Goal: Task Accomplishment & Management: Use online tool/utility

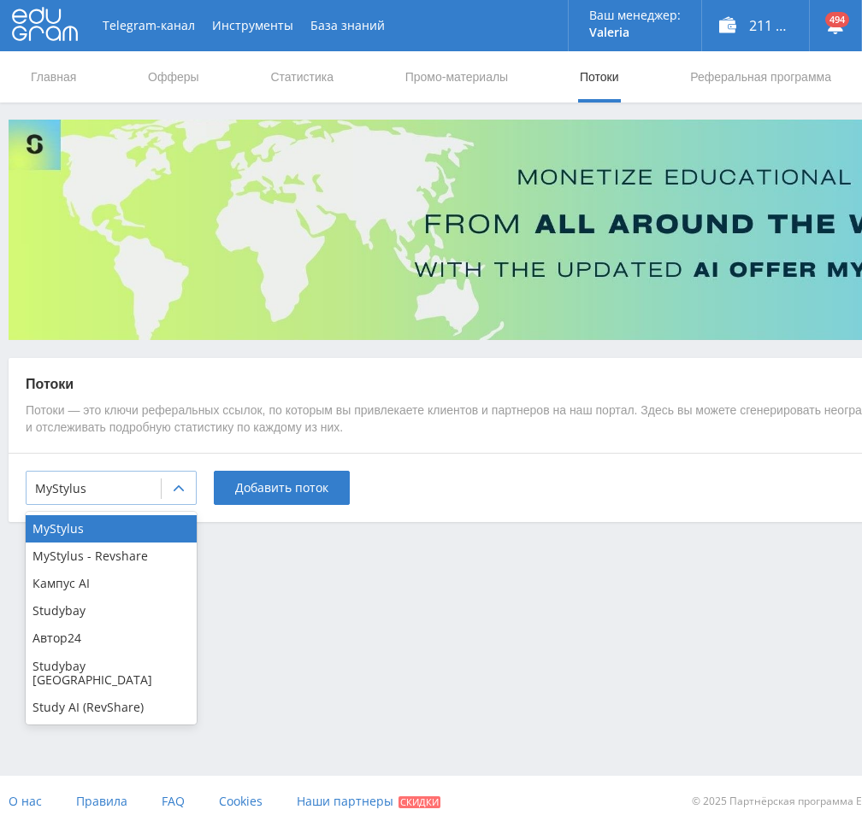
click at [170, 502] on div at bounding box center [179, 489] width 34 height 34
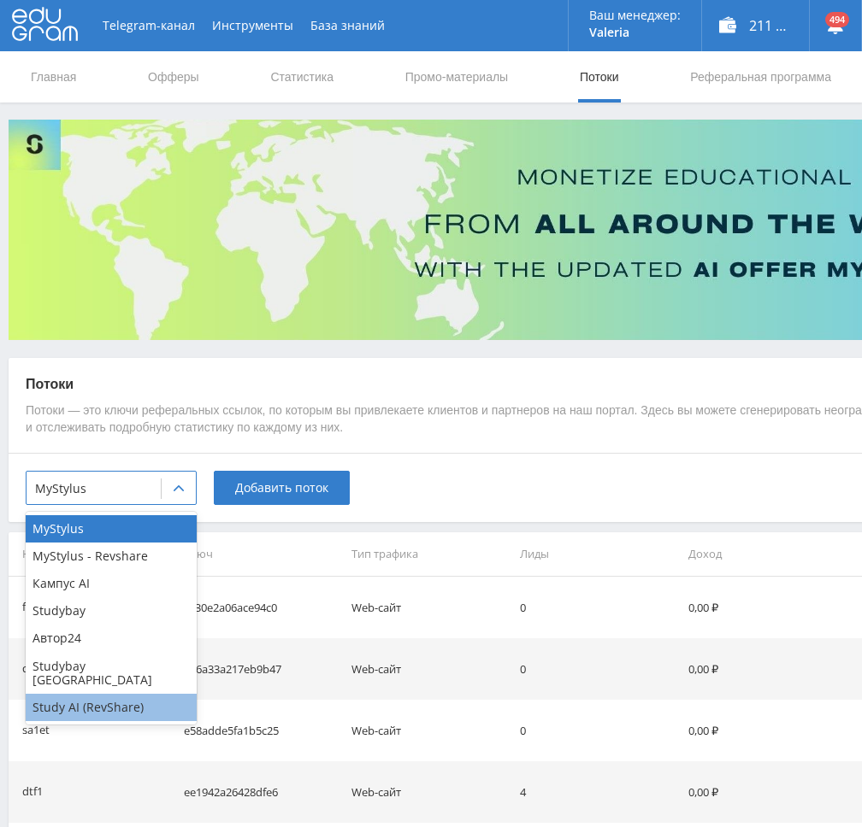
click at [100, 694] on div "Study AI (RevShare)" at bounding box center [111, 707] width 171 height 27
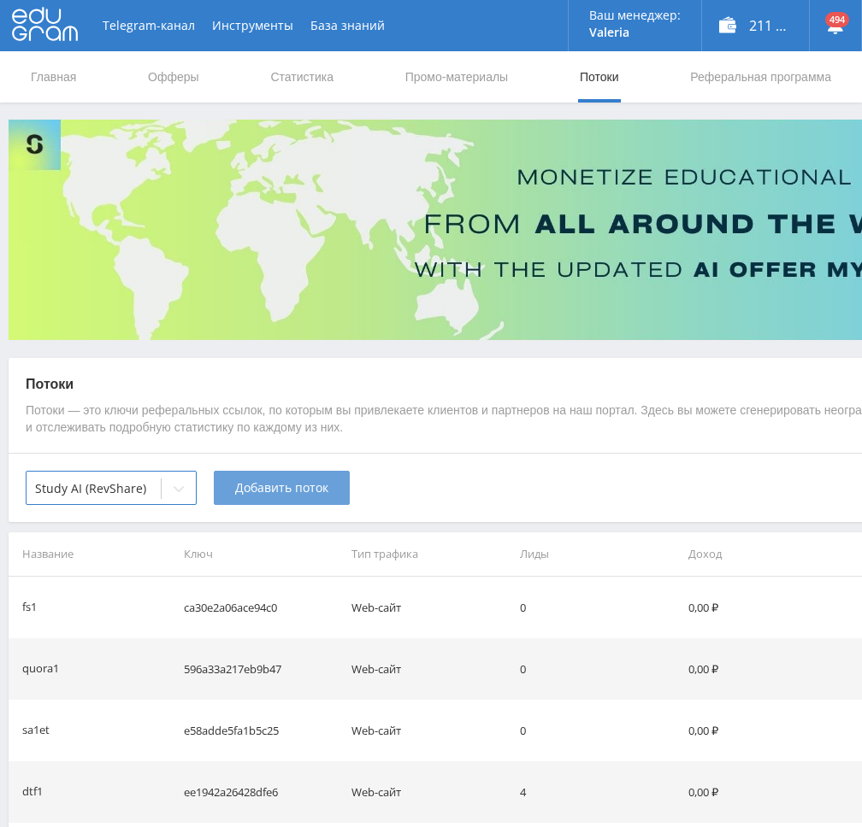
click at [312, 490] on span "Добавить поток" at bounding box center [281, 488] width 93 height 14
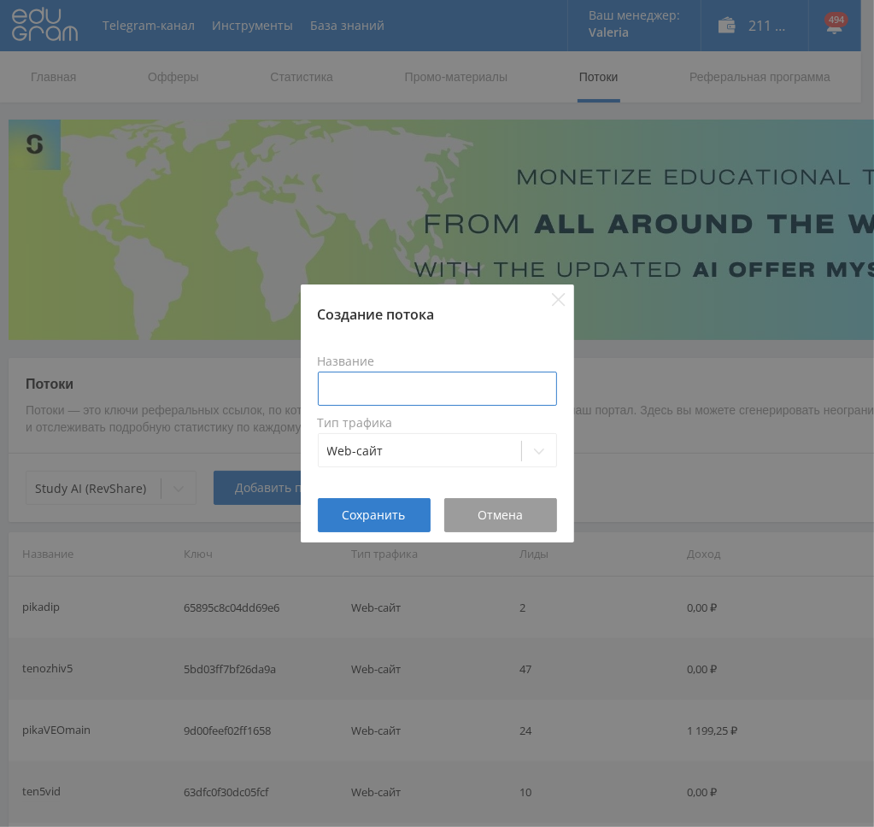
click at [427, 392] on input at bounding box center [437, 389] width 239 height 34
type input "p"
type input "pozd1suno"
click at [358, 367] on label "Название" at bounding box center [437, 362] width 239 height 14
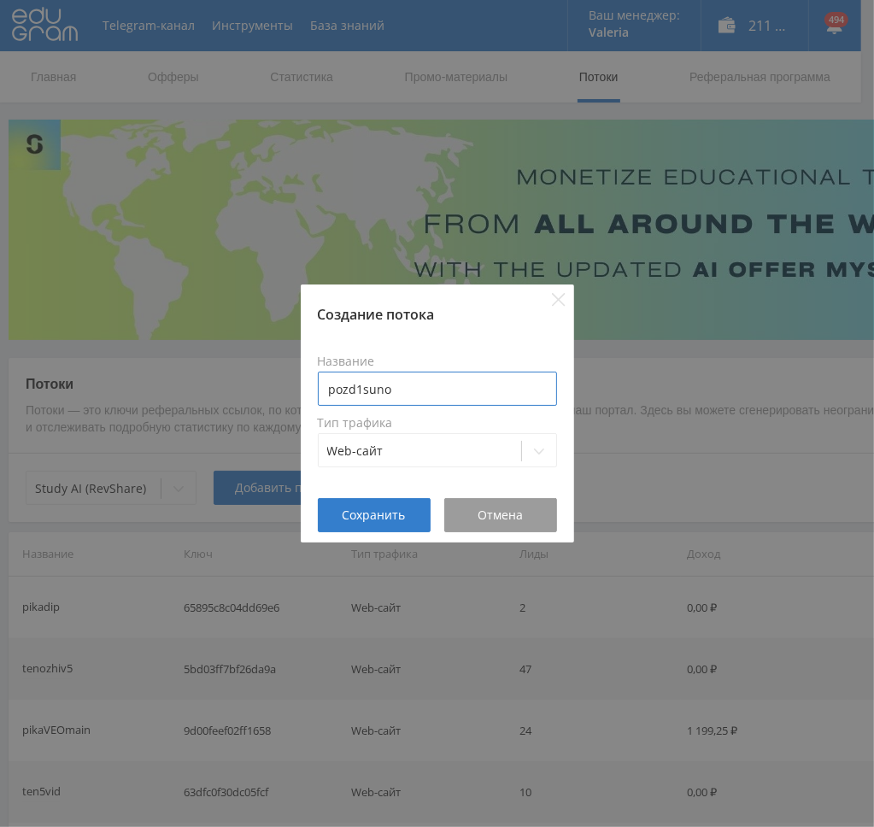
drag, startPoint x: 365, startPoint y: 388, endPoint x: 266, endPoint y: 399, distance: 99.8
click at [266, 399] on div "Создание потока Название pozd1suno Тип трафика Web-сайт Сохранить Отмена" at bounding box center [437, 413] width 874 height 827
click at [376, 515] on span "Сохранить" at bounding box center [374, 516] width 63 height 14
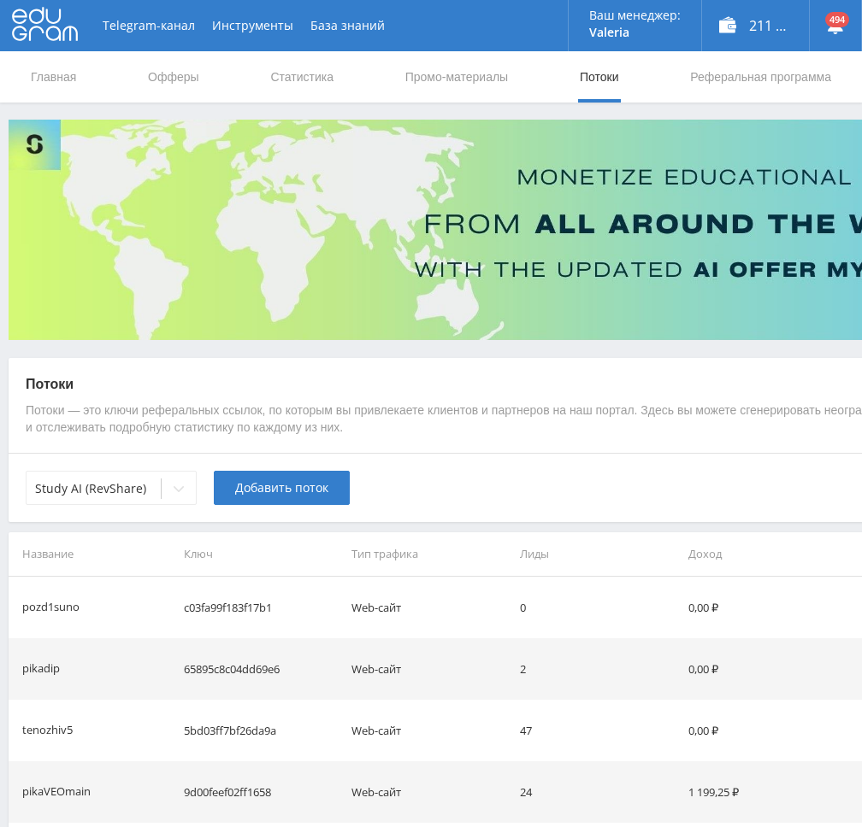
click at [250, 503] on button "Добавить поток" at bounding box center [282, 488] width 136 height 34
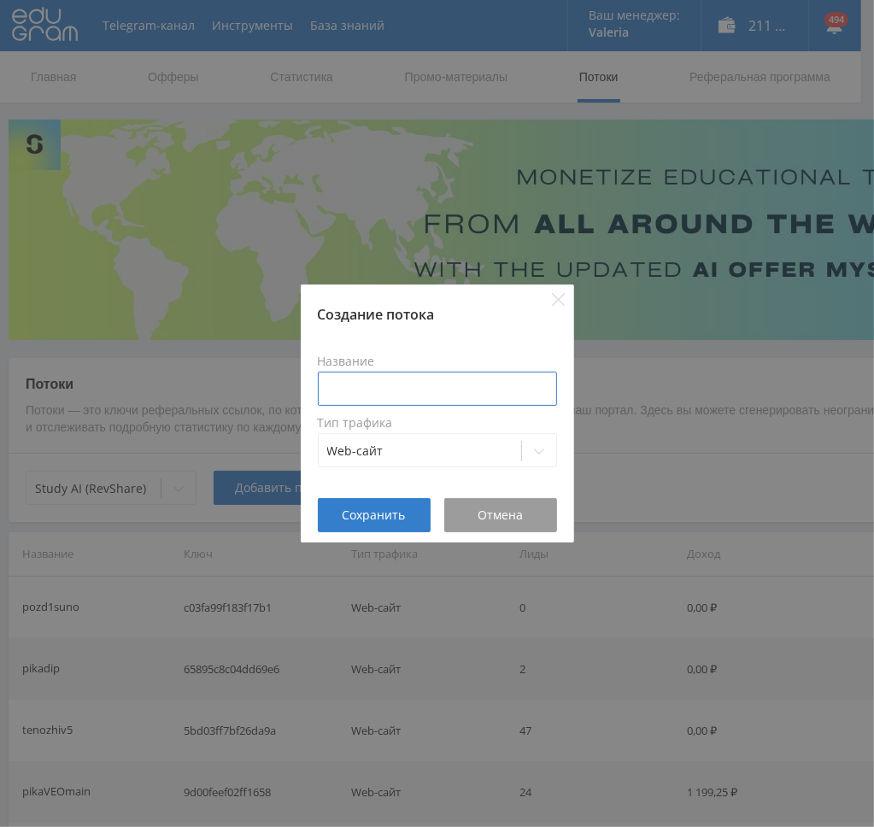
click at [396, 379] on input at bounding box center [437, 389] width 239 height 34
paste input "pozd1"
type input "pozd1gpt5"
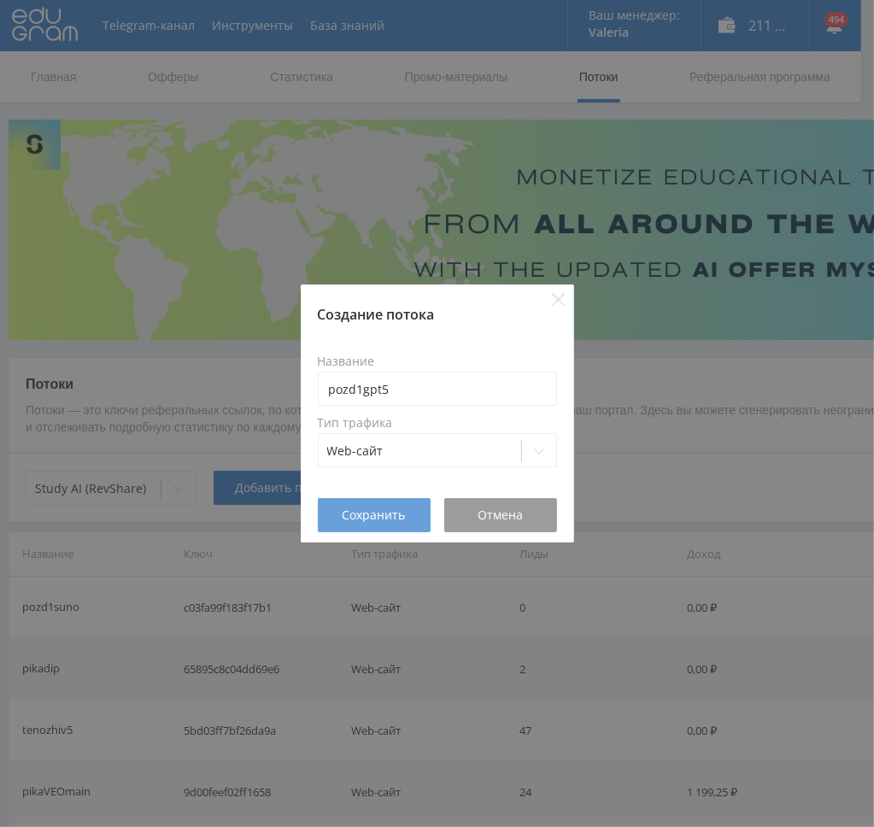
click at [360, 525] on button "Сохранить" at bounding box center [374, 515] width 113 height 34
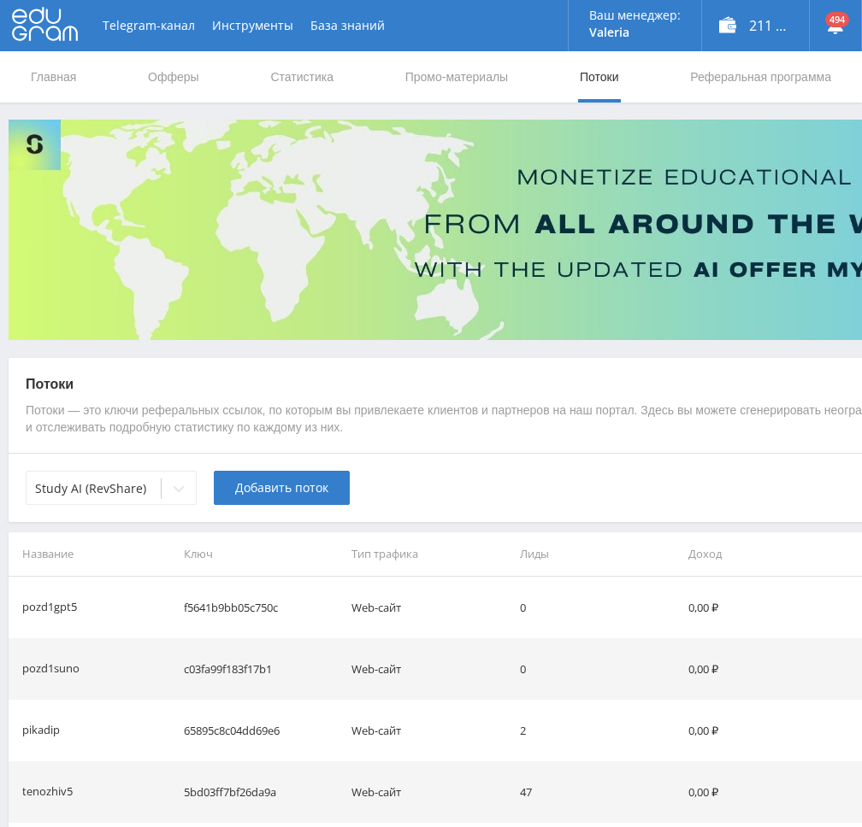
click at [276, 484] on span "Добавить поток" at bounding box center [281, 488] width 93 height 14
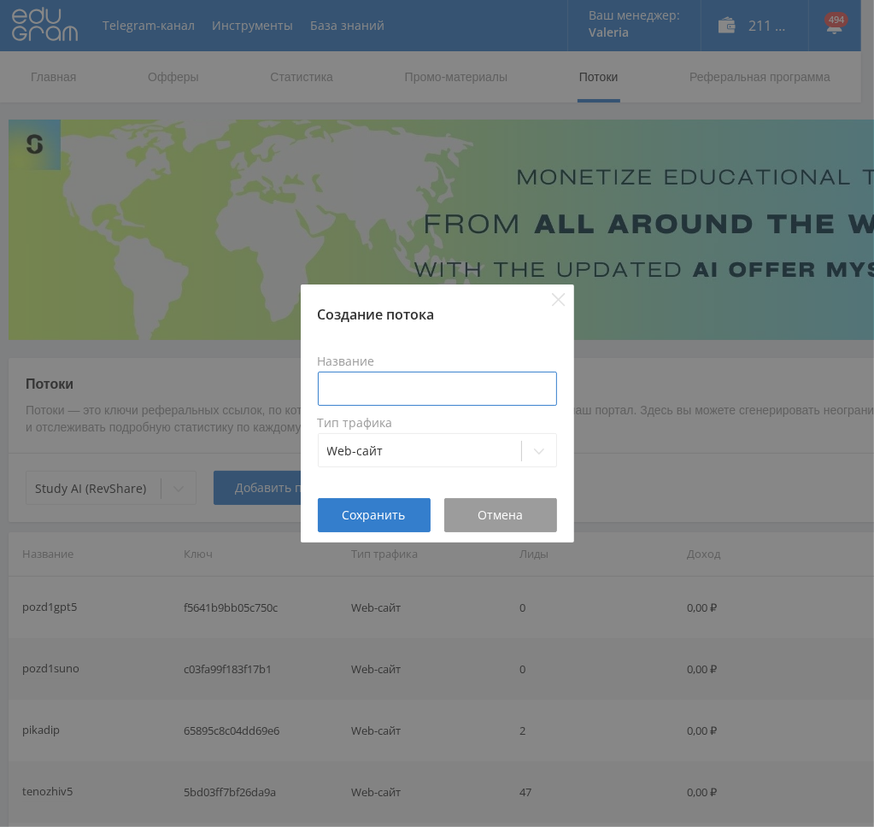
click at [434, 386] on input at bounding box center [437, 389] width 239 height 34
paste input "pozd1"
type input "pozd1veo3"
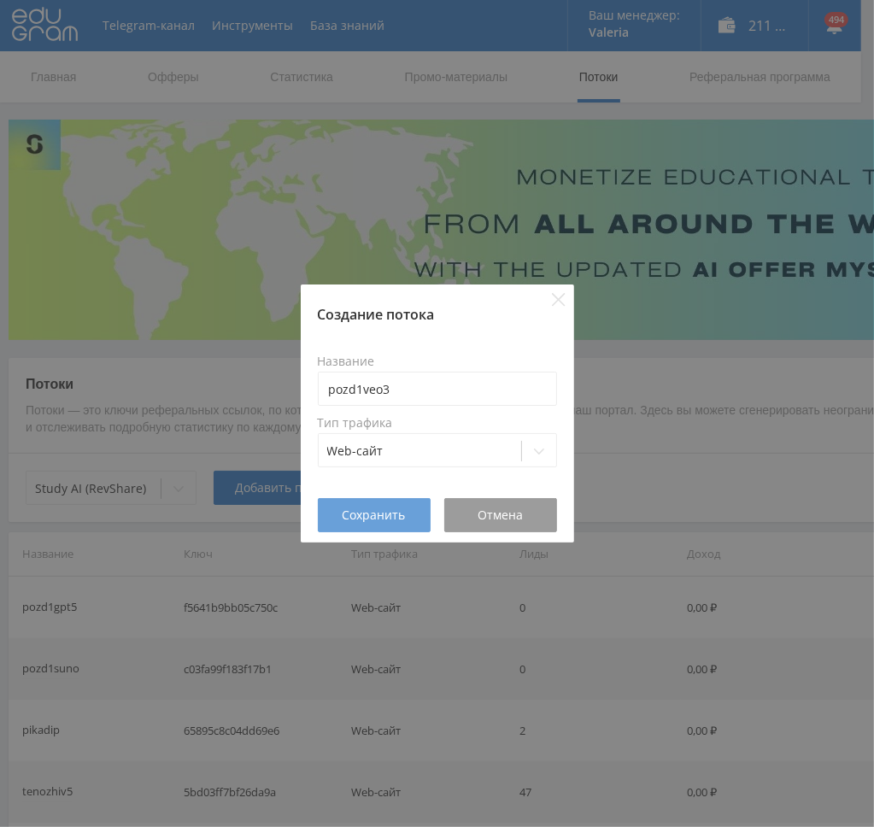
click at [396, 504] on button "Сохранить" at bounding box center [374, 515] width 113 height 34
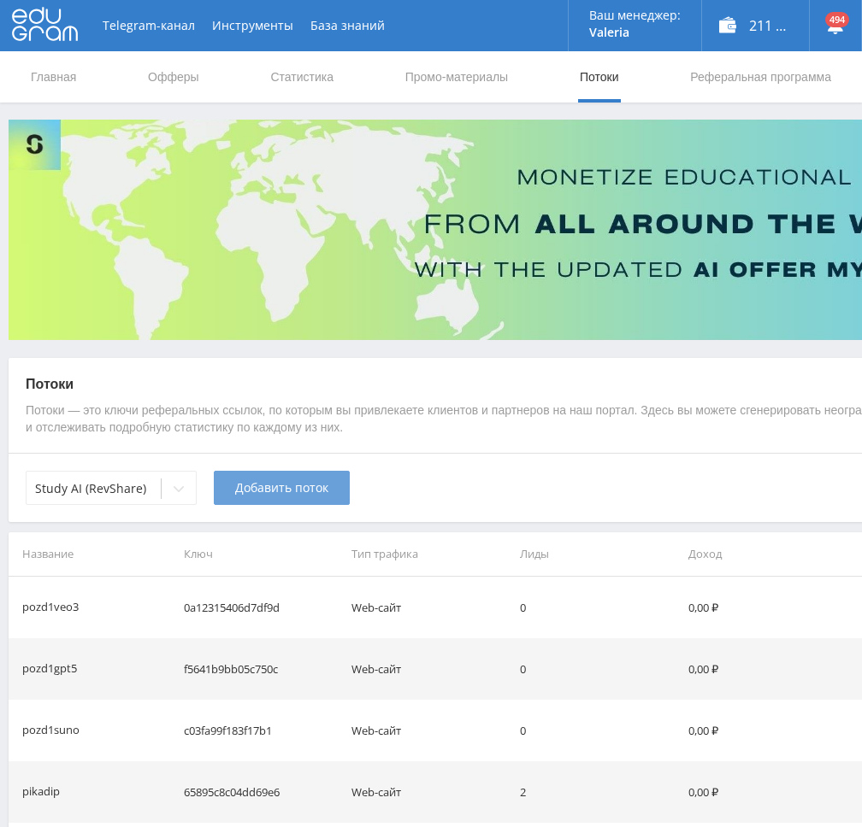
click at [301, 492] on span "Добавить поток" at bounding box center [281, 488] width 93 height 14
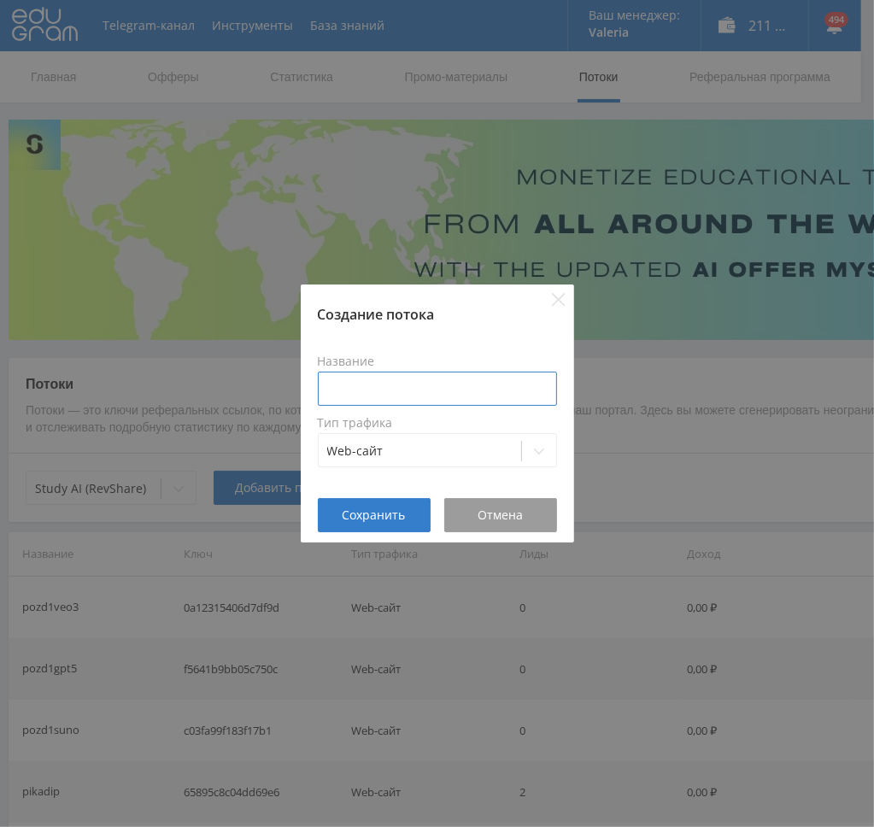
click at [418, 392] on input at bounding box center [437, 389] width 239 height 34
paste input "pozd1"
type input "pozd1aleph"
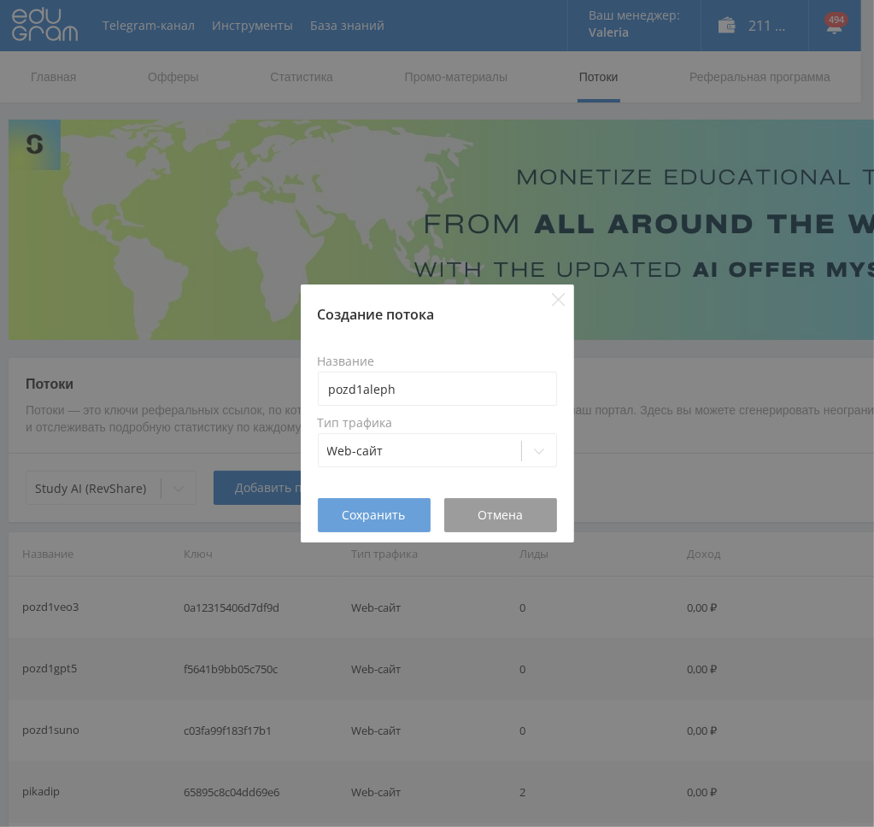
click at [378, 522] on span "Сохранить" at bounding box center [374, 516] width 63 height 14
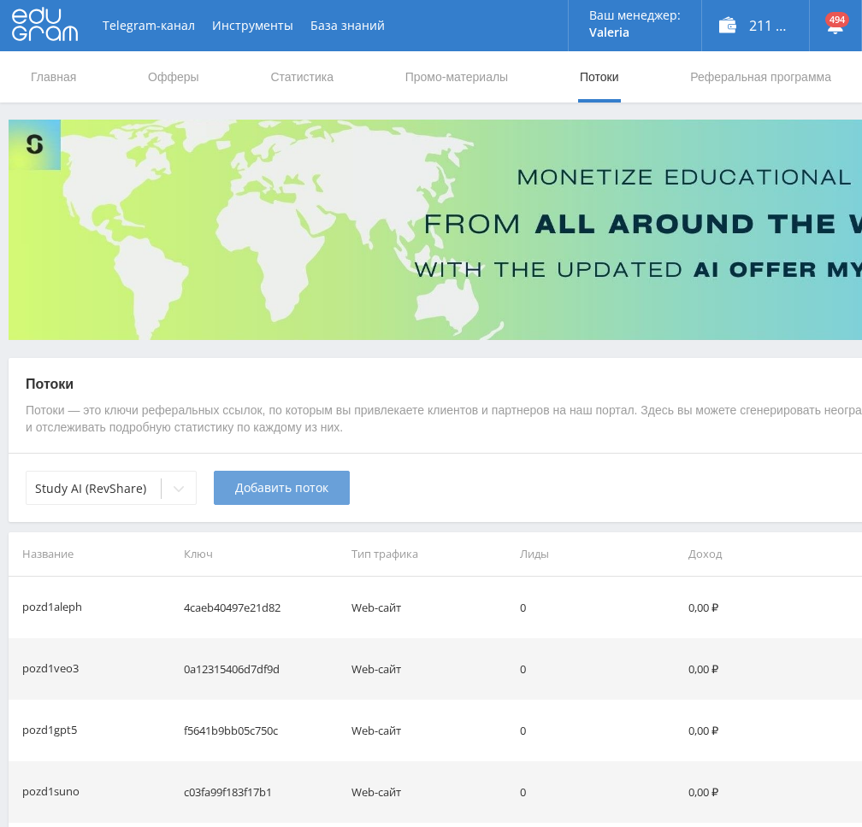
click at [280, 488] on span "Добавить поток" at bounding box center [281, 488] width 93 height 14
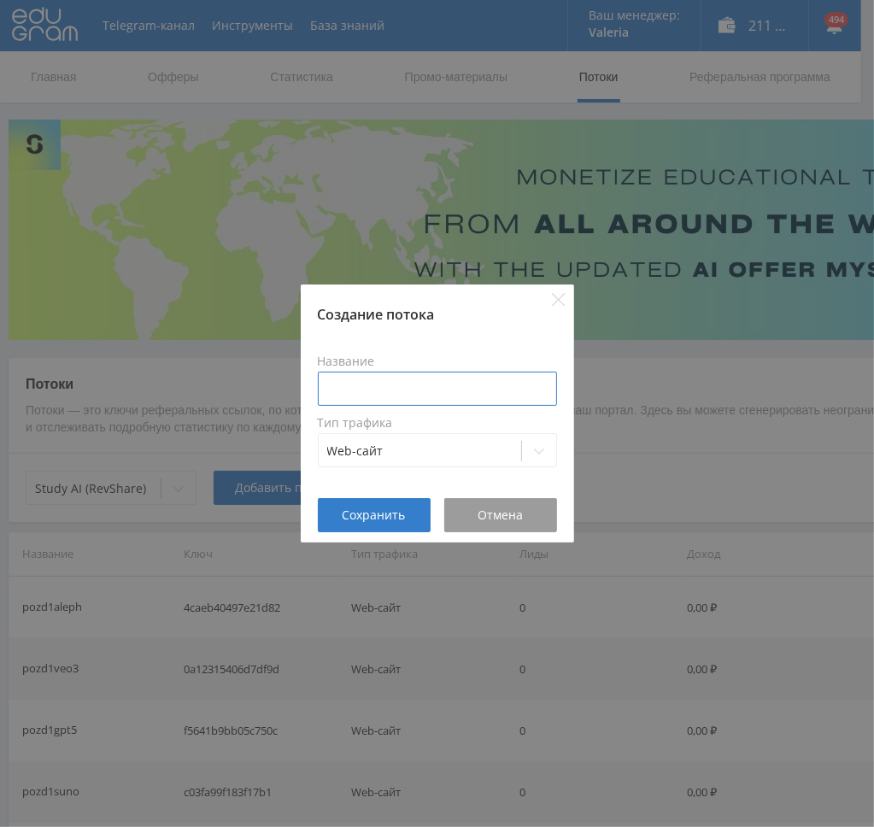
click at [417, 392] on input at bounding box center [437, 389] width 239 height 34
paste input "pozd1"
type input "pozd1nano"
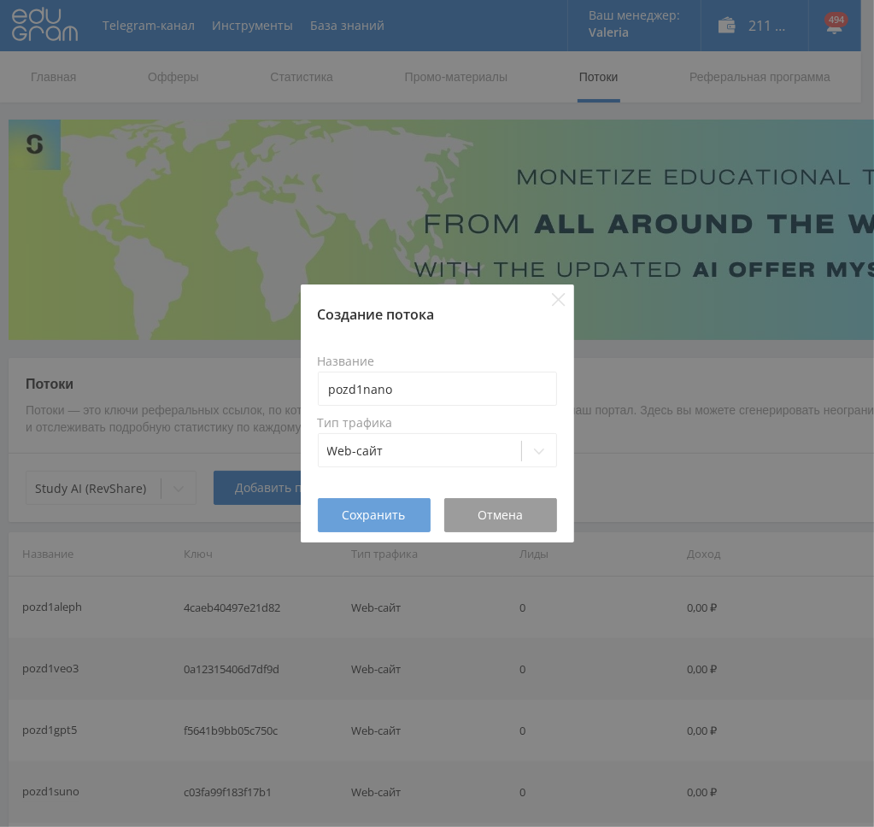
click at [376, 512] on span "Сохранить" at bounding box center [374, 516] width 63 height 14
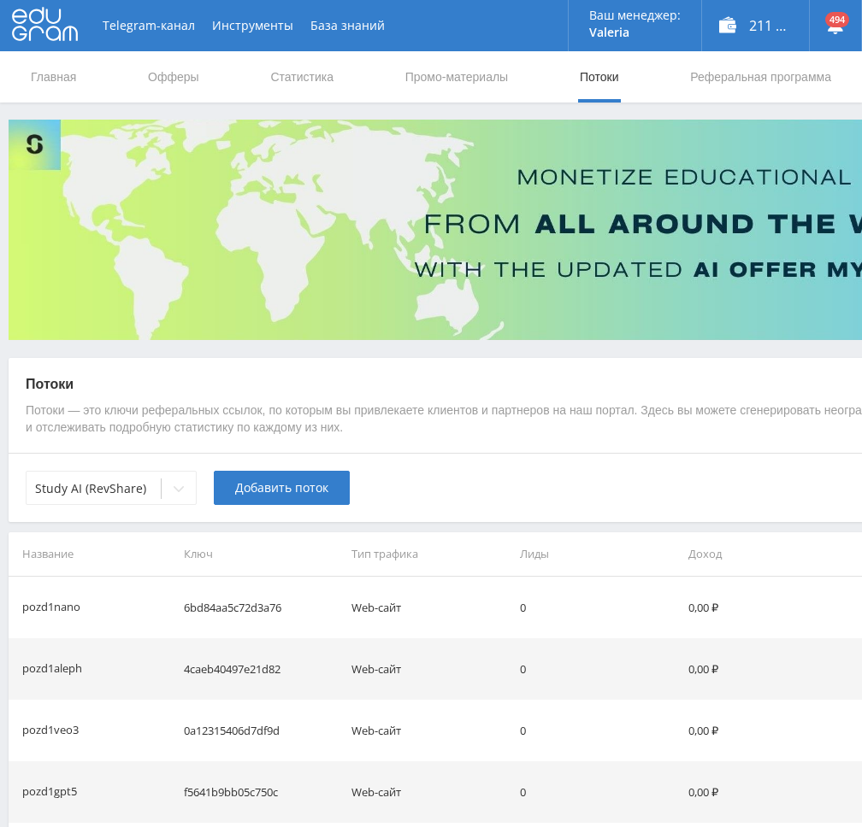
click at [260, 491] on span "Добавить поток" at bounding box center [281, 488] width 93 height 14
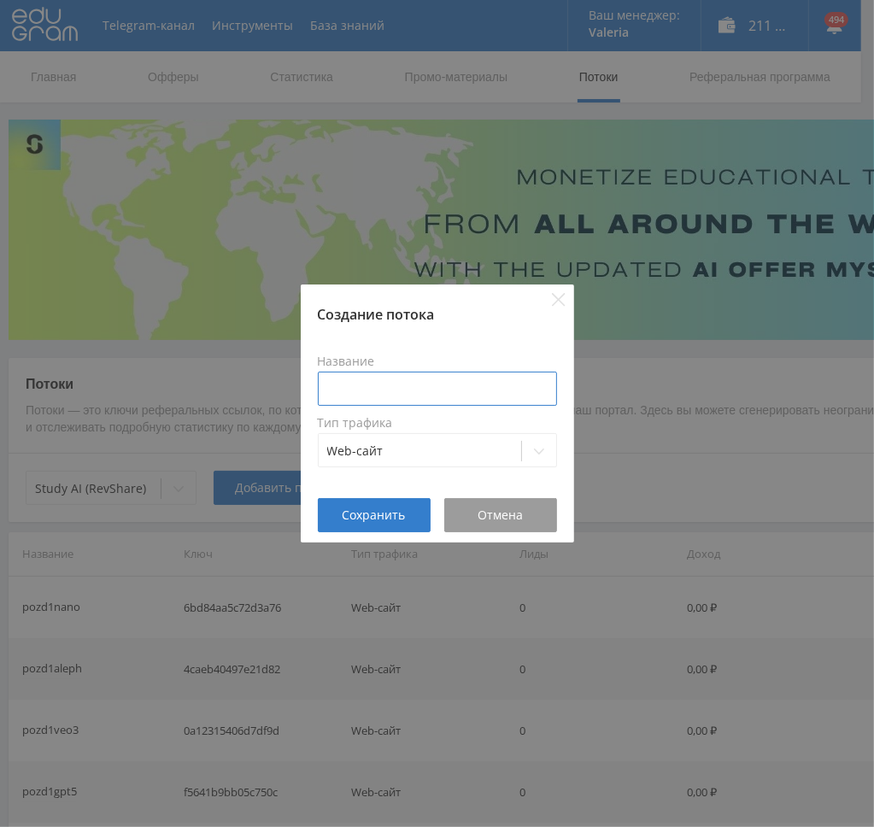
click at [398, 390] on input at bounding box center [437, 389] width 239 height 34
paste input "pozd1"
type input "pozd1ozhiv"
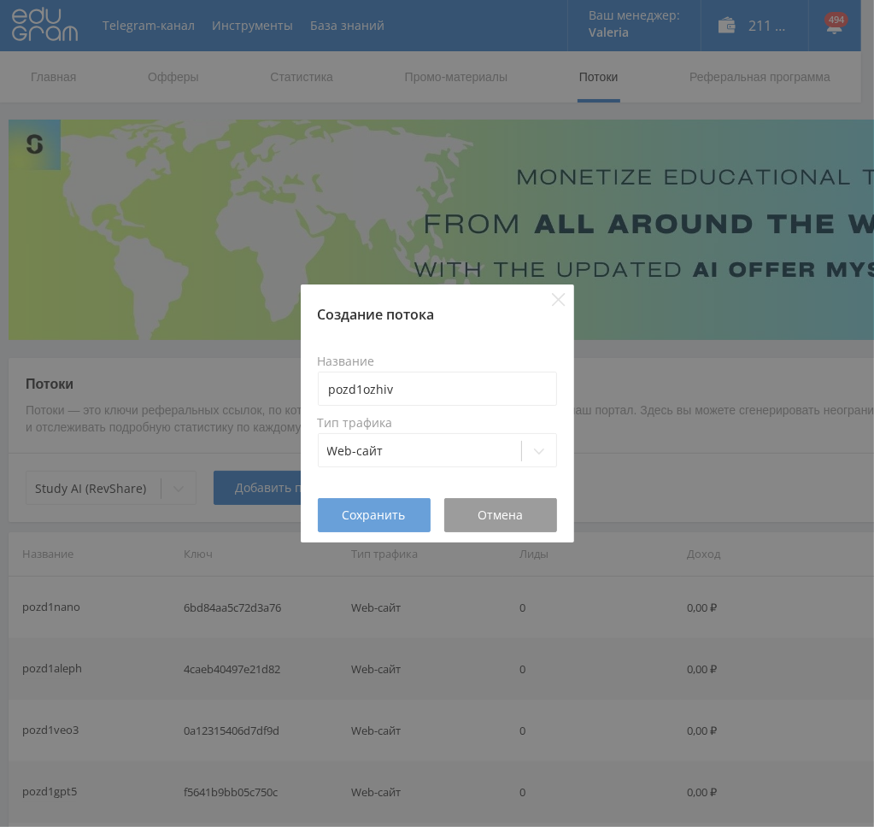
click at [368, 515] on span "Сохранить" at bounding box center [374, 516] width 63 height 14
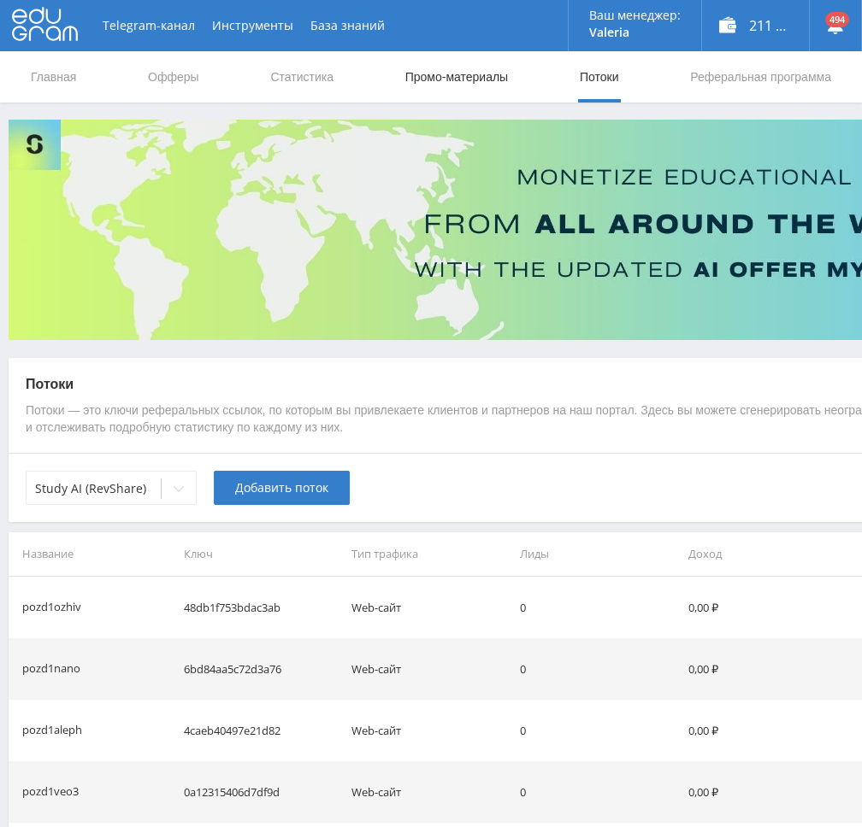
click at [455, 74] on link "Промо-материалы" at bounding box center [456, 76] width 106 height 51
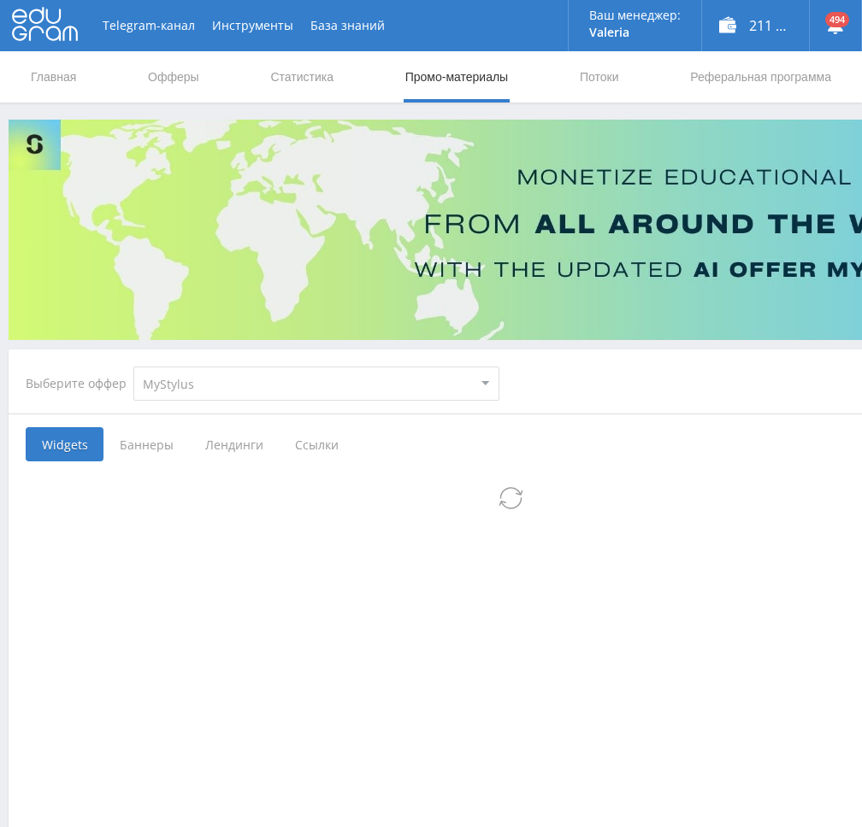
click at [307, 392] on select "MyStylus MyStylus - Revshare Кампус AI Studybay Автор24 Studybay [GEOGRAPHIC_DA…" at bounding box center [316, 384] width 366 height 34
select select "376"
click at [133, 367] on select "MyStylus MyStylus - Revshare Кампус AI Studybay Автор24 Studybay [GEOGRAPHIC_DA…" at bounding box center [316, 384] width 366 height 34
select select "376"
click at [148, 440] on span "Ссылки" at bounding box center [141, 444] width 76 height 34
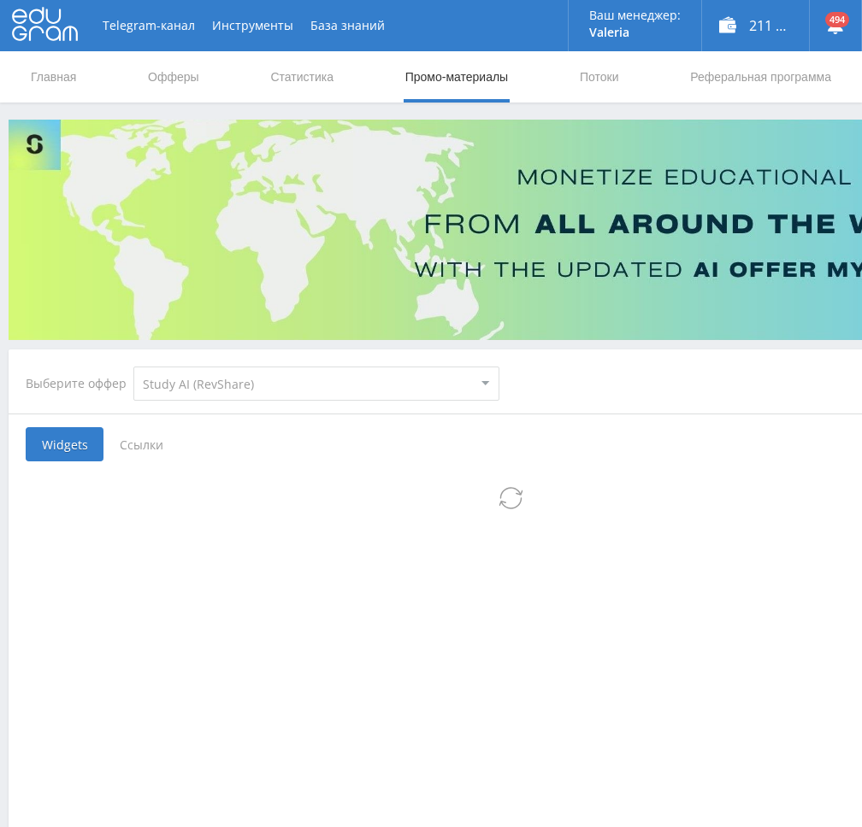
click at [0, 0] on input "Ссылки" at bounding box center [0, 0] width 0 height 0
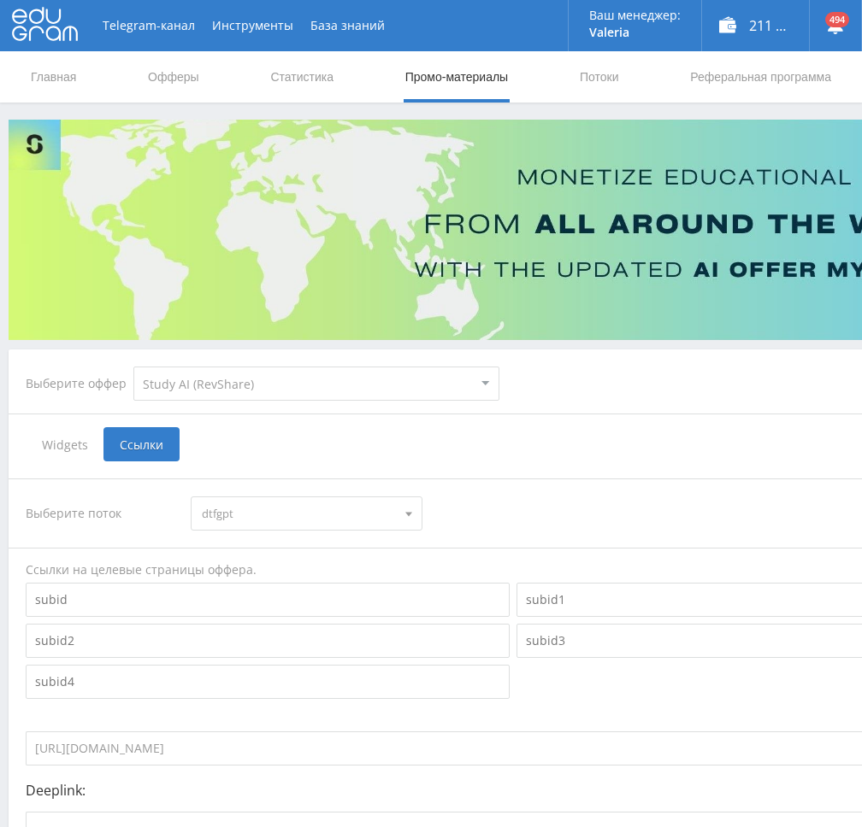
click at [388, 523] on span "dtfgpt" at bounding box center [298, 514] width 193 height 32
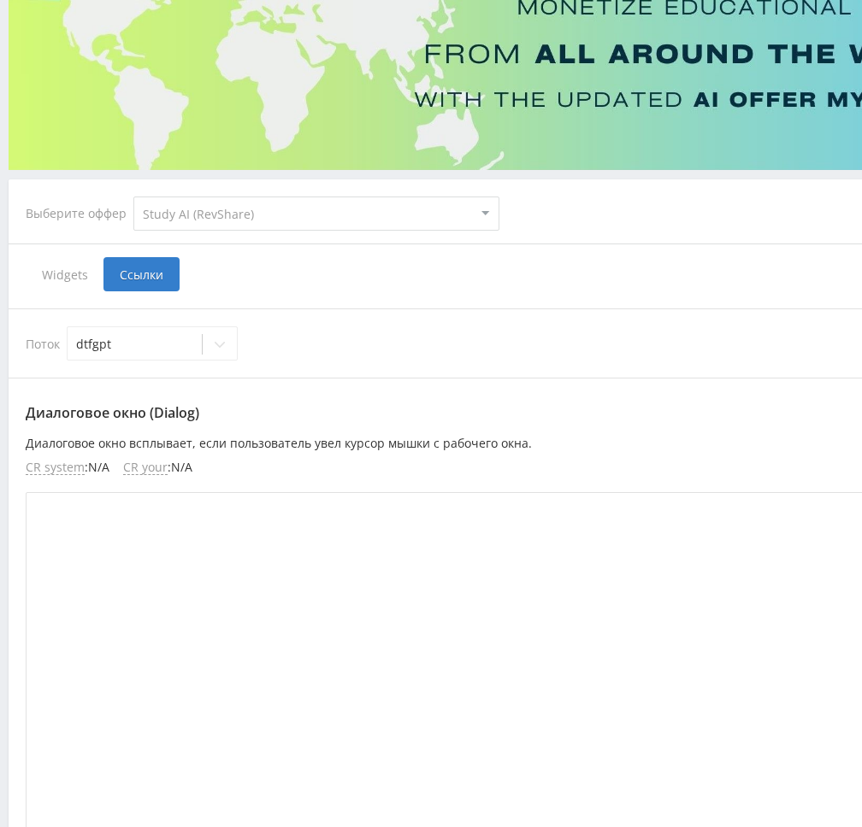
scroll to position [171, 0]
click at [203, 339] on div at bounding box center [220, 344] width 34 height 34
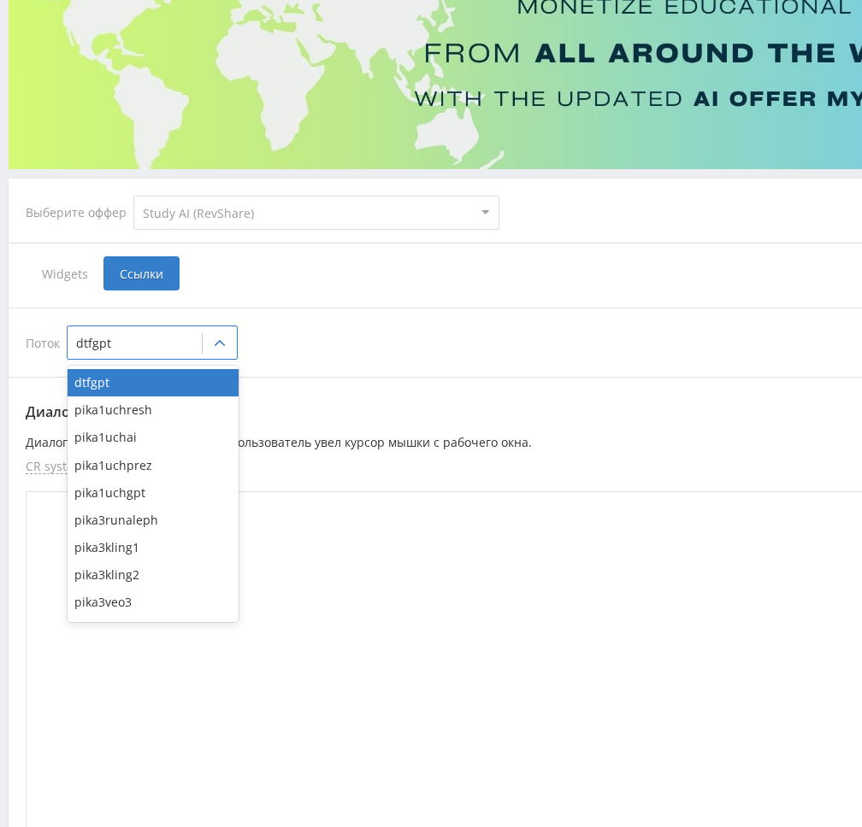
click at [335, 362] on div "Поток 148 results available. Use Up and Down to choose options, press Enter to …" at bounding box center [513, 342] width 1009 height 69
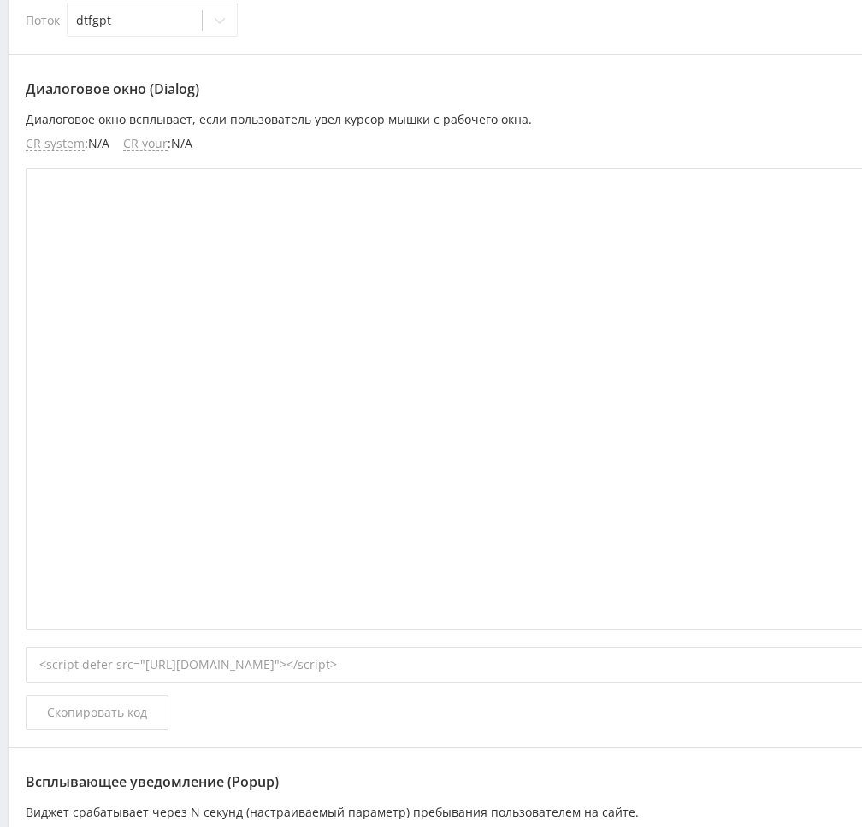
scroll to position [85, 0]
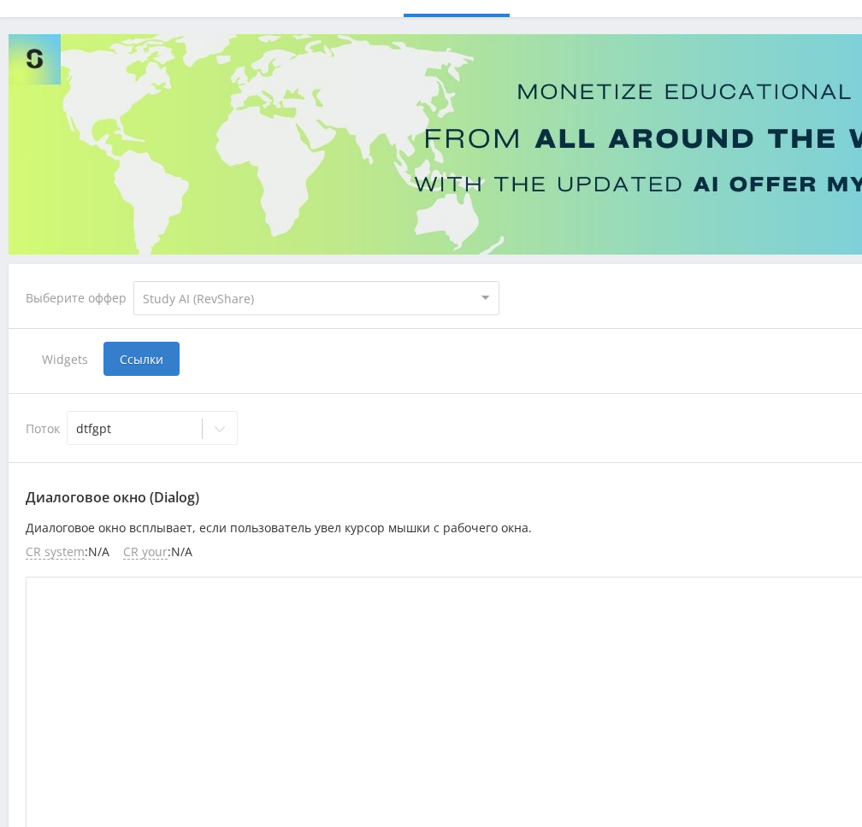
click at [145, 356] on span "Ссылки" at bounding box center [141, 359] width 76 height 34
click at [0, 0] on input "Ссылки" at bounding box center [0, 0] width 0 height 0
click at [136, 357] on span "Ссылки" at bounding box center [141, 359] width 76 height 34
click at [0, 0] on input "Ссылки" at bounding box center [0, 0] width 0 height 0
click at [136, 357] on span "Ссылки" at bounding box center [141, 359] width 76 height 34
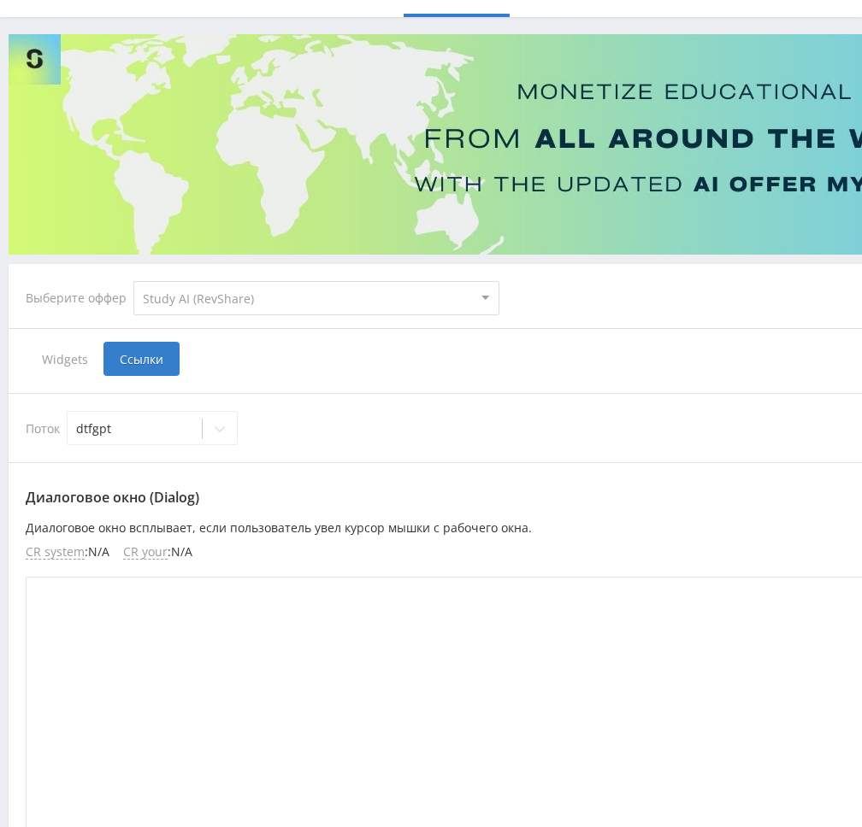
click at [0, 0] on input "Ссылки" at bounding box center [0, 0] width 0 height 0
click at [50, 358] on span "Widgets" at bounding box center [65, 359] width 78 height 34
click at [0, 0] on input "Widgets" at bounding box center [0, 0] width 0 height 0
click at [144, 362] on span "Ссылки" at bounding box center [141, 359] width 76 height 34
click at [0, 0] on input "Ссылки" at bounding box center [0, 0] width 0 height 0
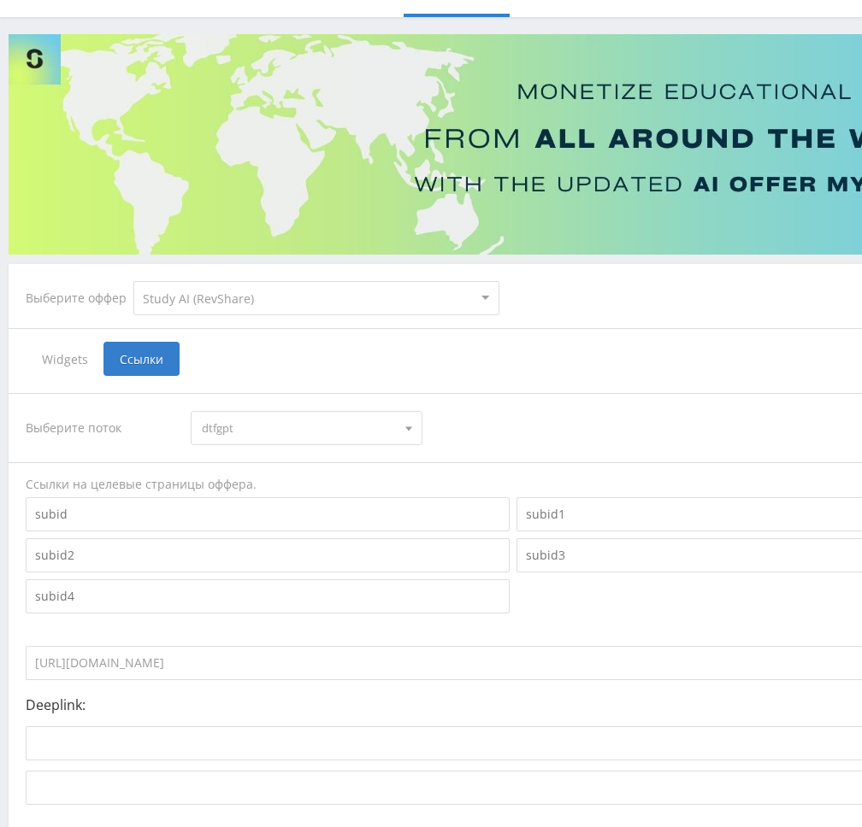
click at [292, 425] on span "dtfgpt" at bounding box center [298, 428] width 193 height 32
click at [289, 585] on button "pozd1ozhiv" at bounding box center [305, 580] width 229 height 24
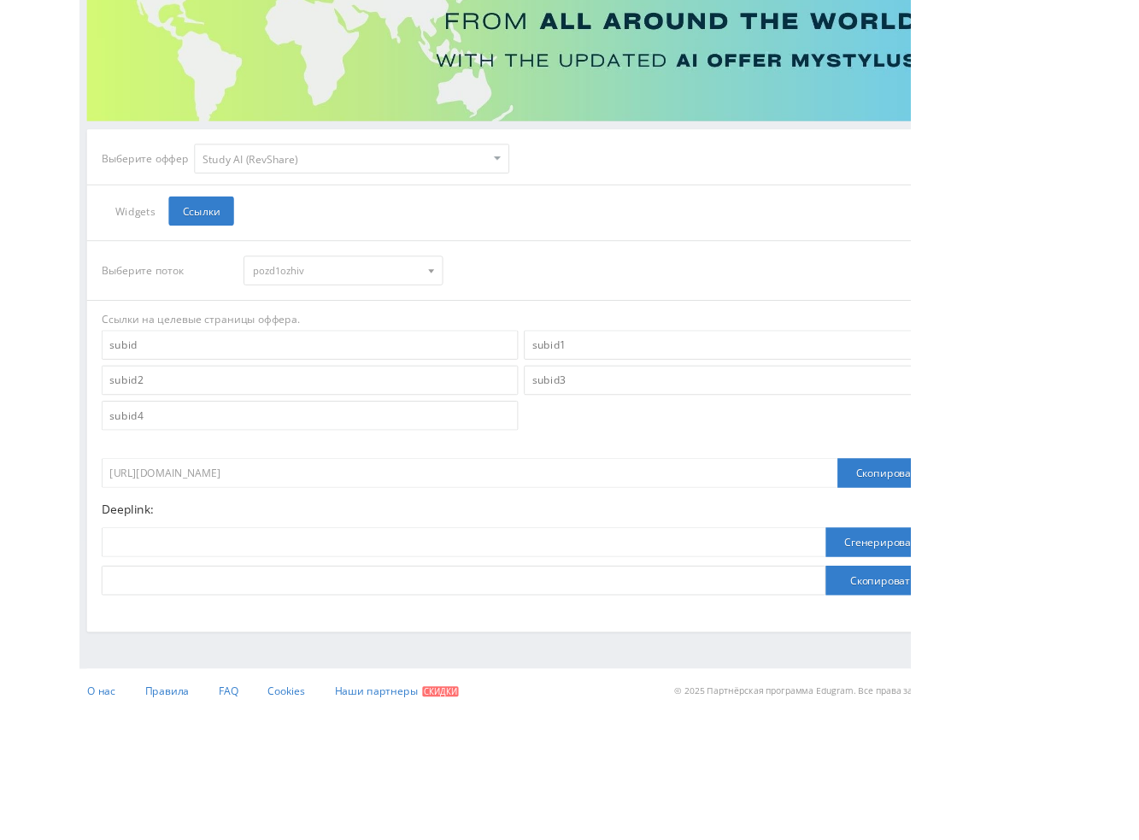
scroll to position [186, 0]
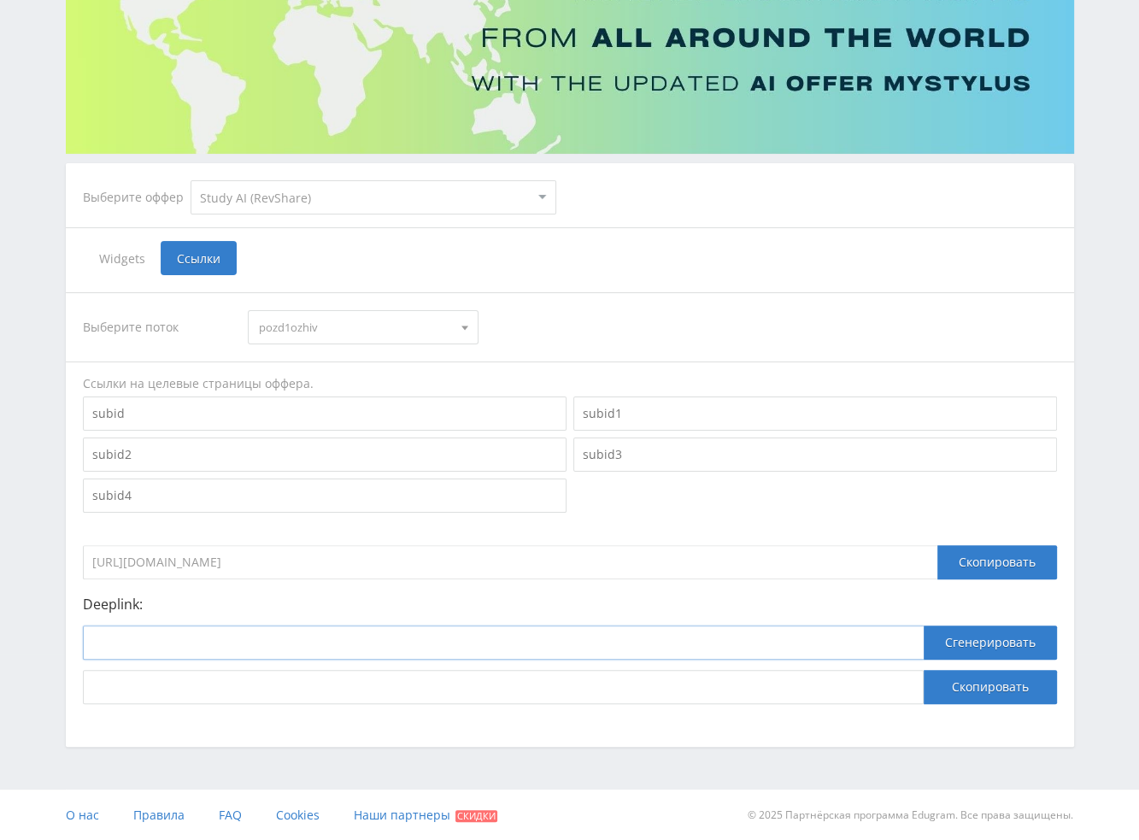
click at [519, 645] on input at bounding box center [503, 643] width 841 height 34
paste input "[URL]"
type input "[URL]"
click at [861, 650] on button "Сгенерировать" at bounding box center [990, 643] width 133 height 34
click at [861, 683] on button "Скопировать" at bounding box center [990, 687] width 133 height 34
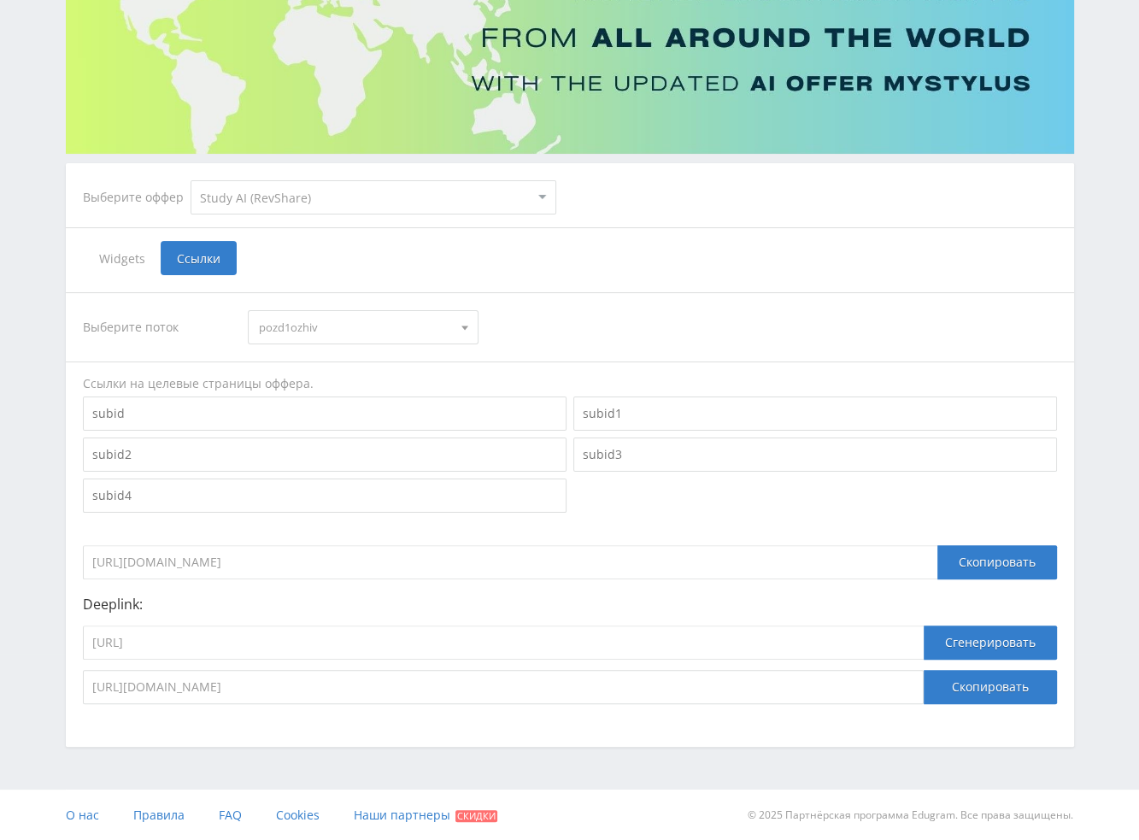
click at [383, 327] on span "pozd1ozhiv" at bounding box center [355, 327] width 193 height 32
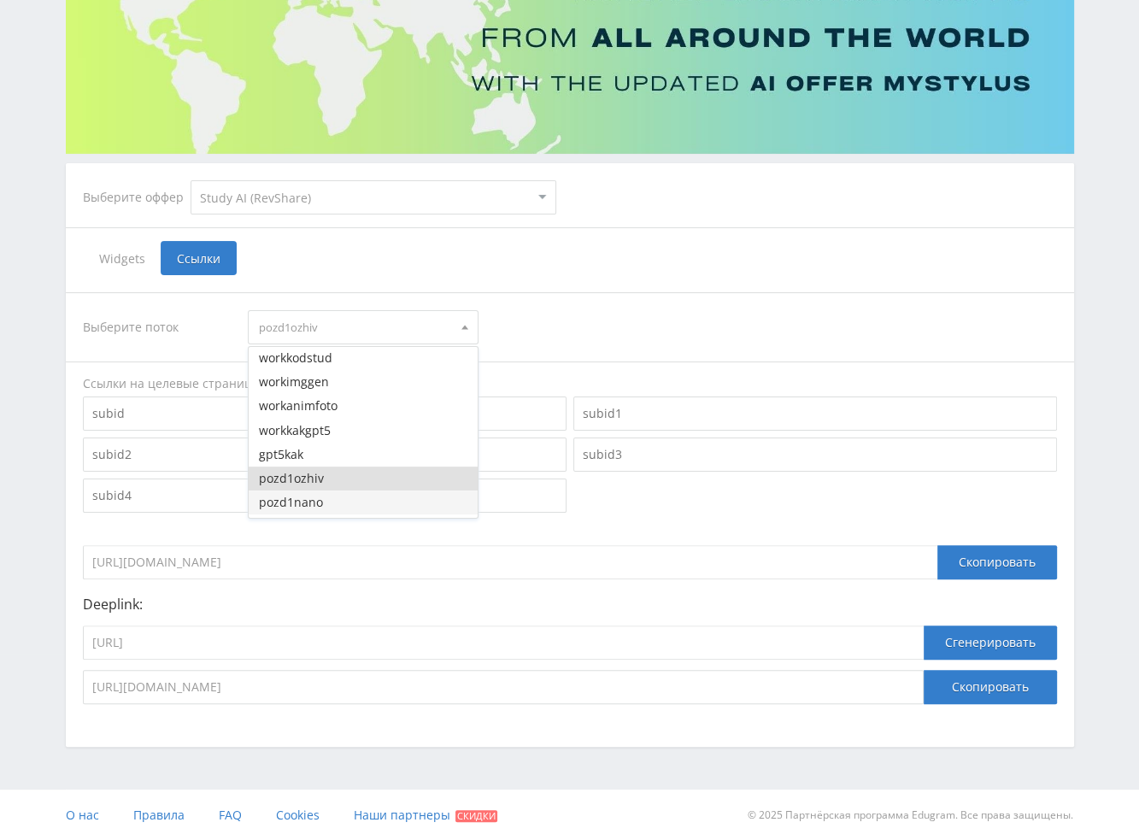
click at [329, 503] on button "pozd1nano" at bounding box center [363, 503] width 229 height 24
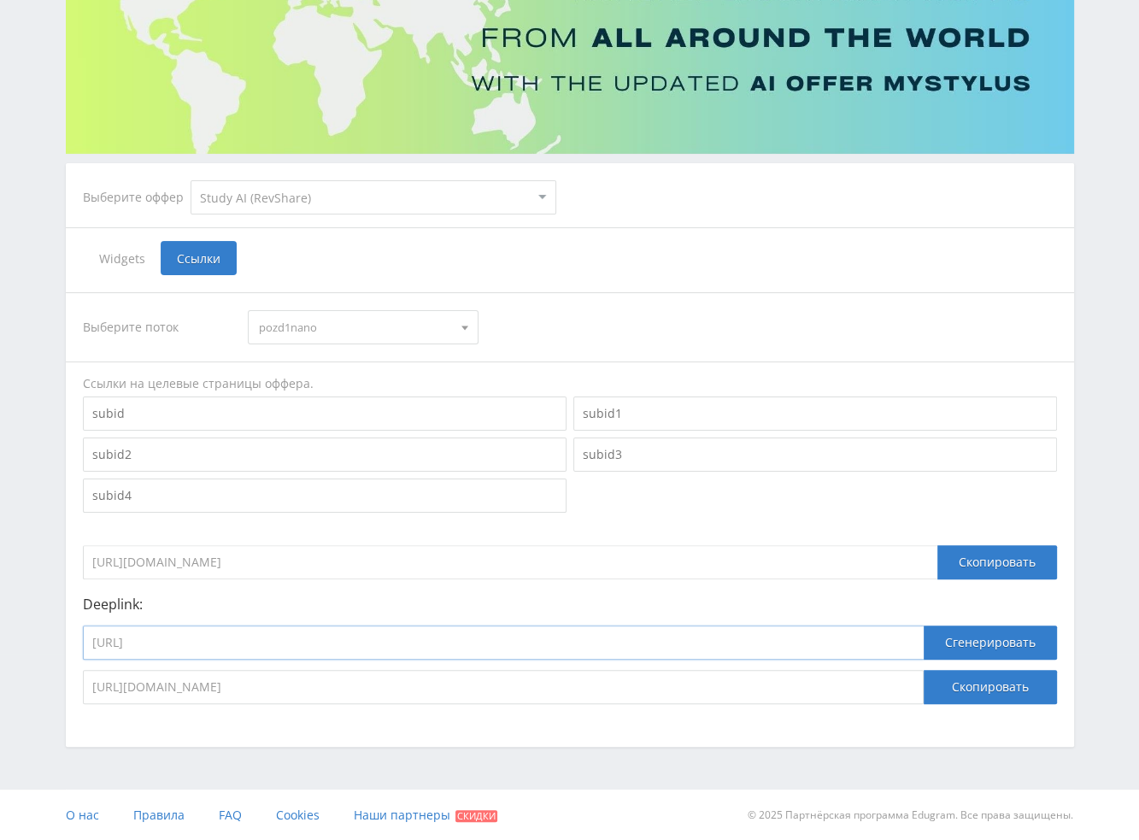
click at [503, 646] on input "[URL]" at bounding box center [503, 643] width 841 height 34
paste input "google"
type input "[URL]"
click at [861, 644] on button "Сгенерировать" at bounding box center [990, 643] width 133 height 34
click at [861, 690] on button "Скопировать" at bounding box center [990, 687] width 133 height 34
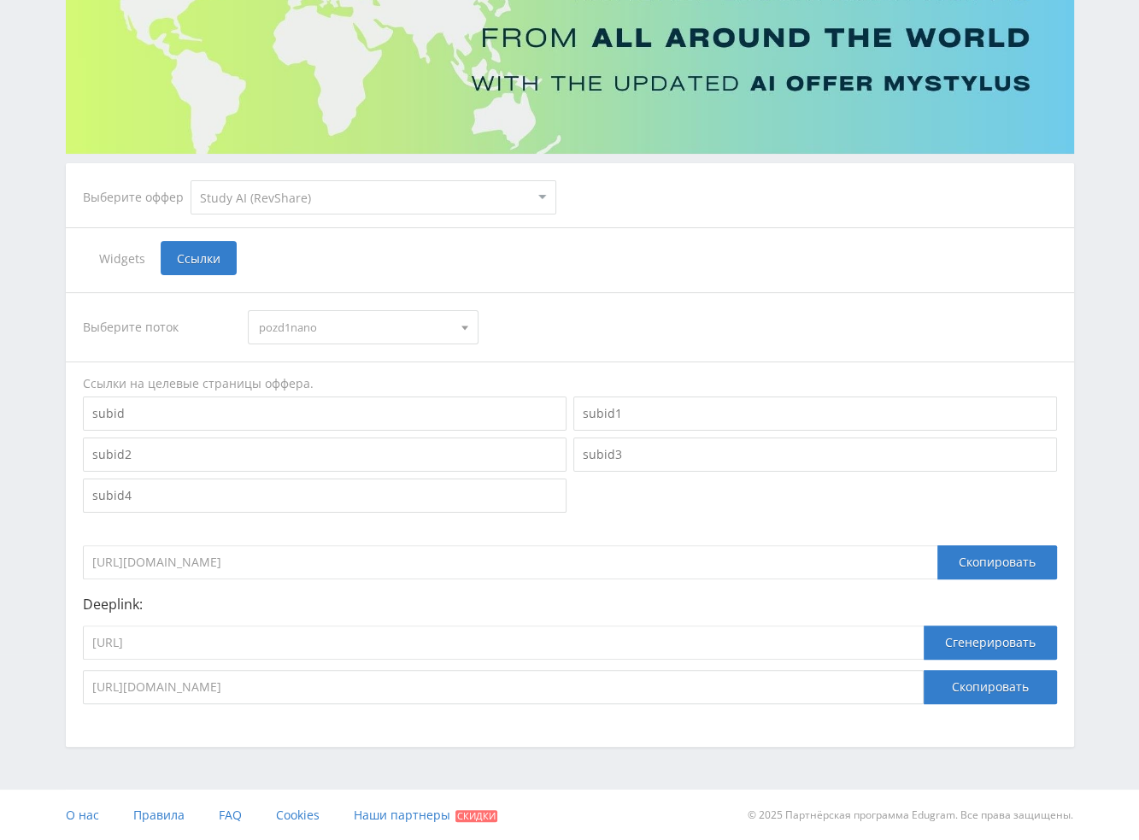
click at [295, 327] on span "pozd1nano" at bounding box center [355, 327] width 193 height 32
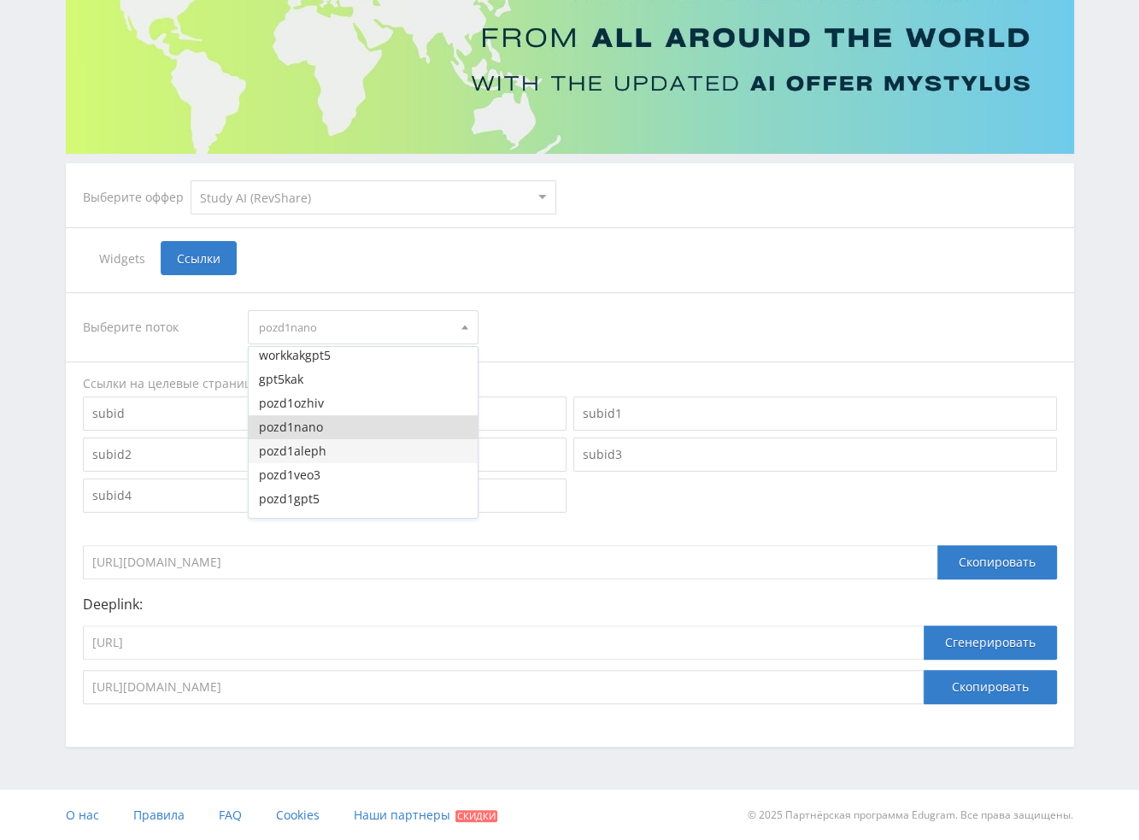
scroll to position [2992, 0]
click at [332, 443] on button "pozd1aleph" at bounding box center [363, 441] width 229 height 24
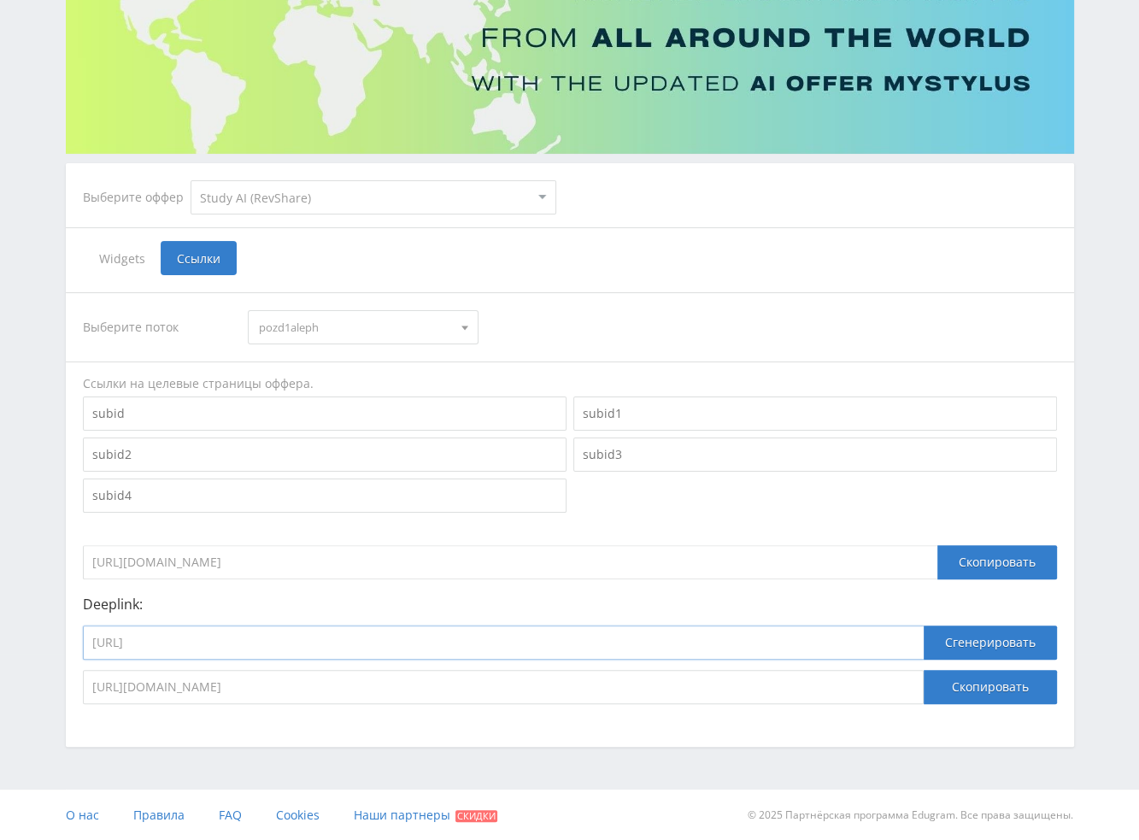
click at [533, 644] on input "[URL]" at bounding box center [503, 643] width 841 height 34
paste input "aleph_video"
type input "[URL]"
click at [861, 635] on button "Сгенерировать" at bounding box center [990, 643] width 133 height 34
click at [861, 680] on button "Скопировать" at bounding box center [990, 687] width 133 height 34
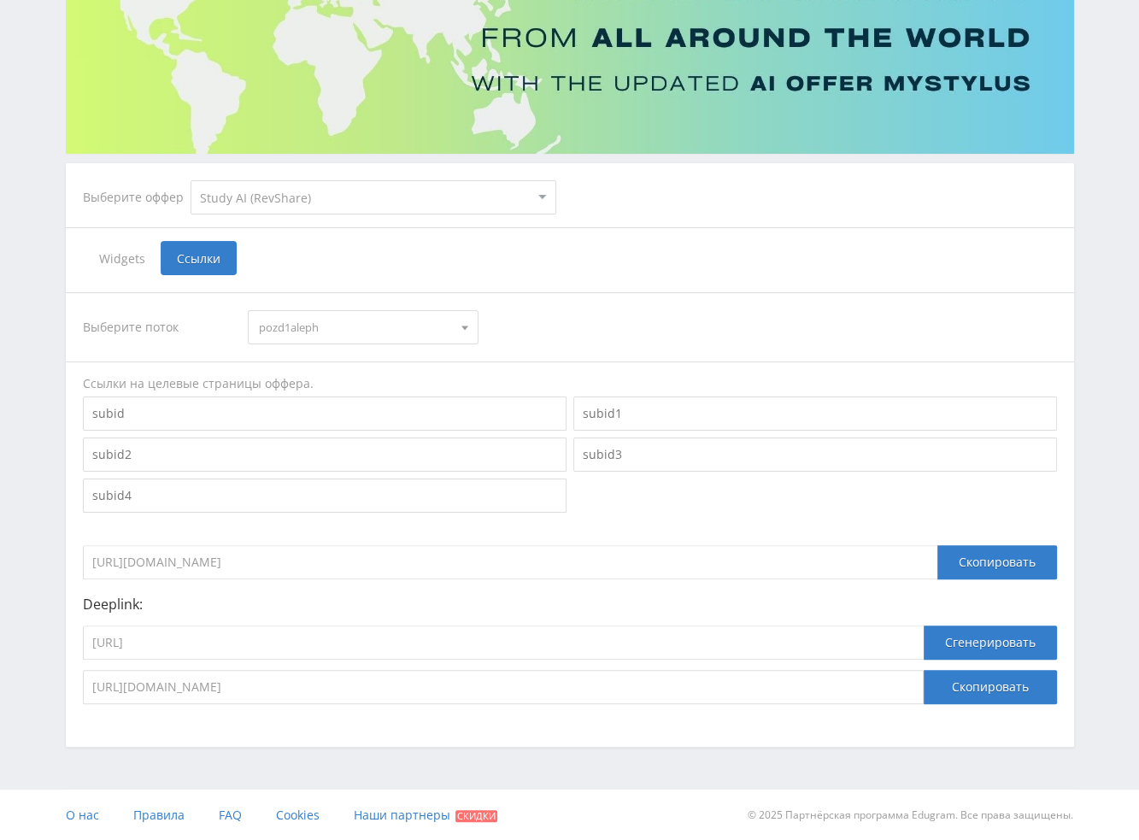
click at [361, 326] on span "pozd1aleph" at bounding box center [355, 327] width 193 height 32
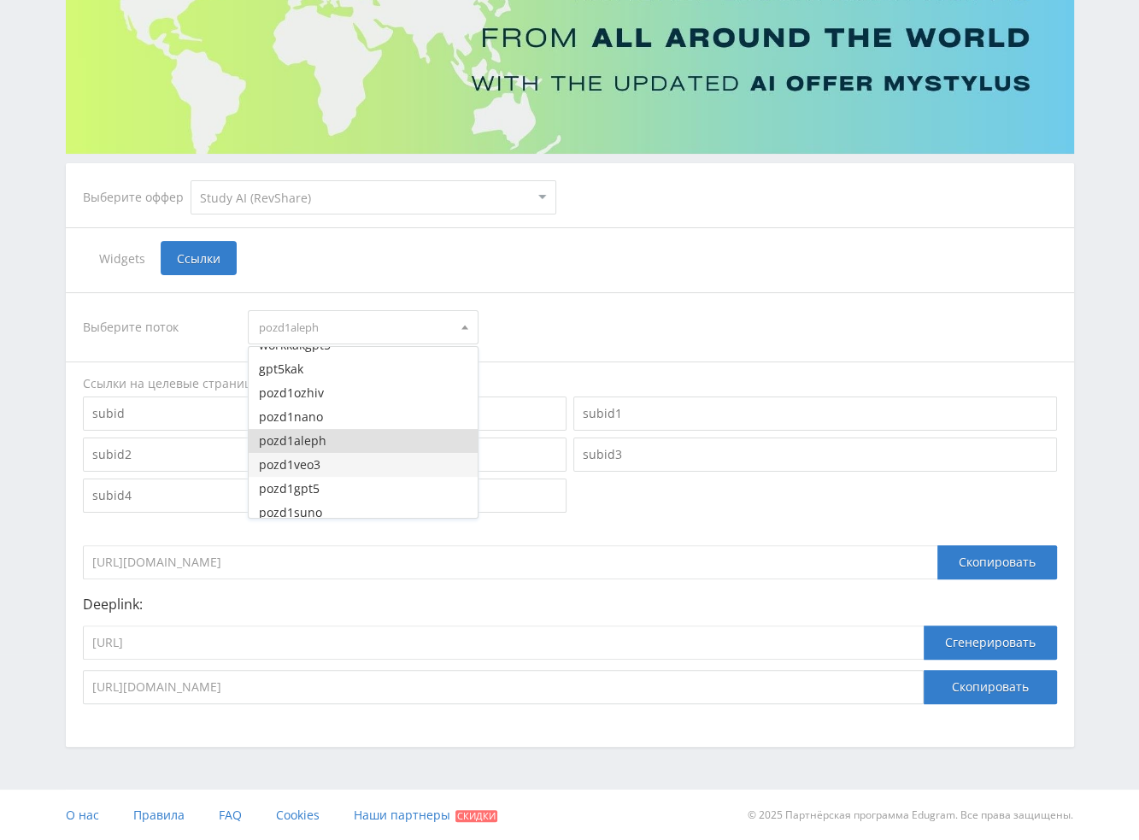
click at [330, 461] on button "pozd1veo3" at bounding box center [363, 465] width 229 height 24
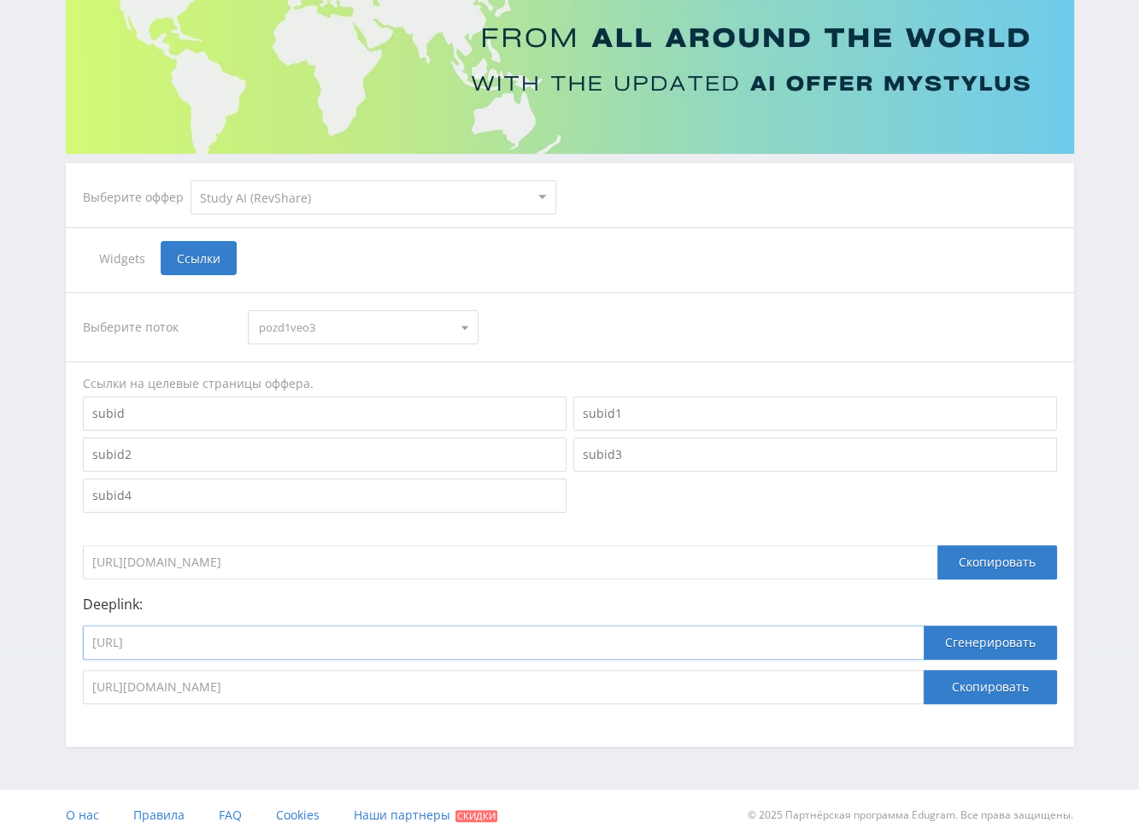
click at [326, 645] on input "[URL]" at bounding box center [503, 643] width 841 height 34
paste input "google_veo3"
type input "[URL]"
click at [861, 643] on button "Сгенерировать" at bounding box center [990, 643] width 133 height 34
click at [861, 684] on button "Скопировать" at bounding box center [990, 687] width 133 height 34
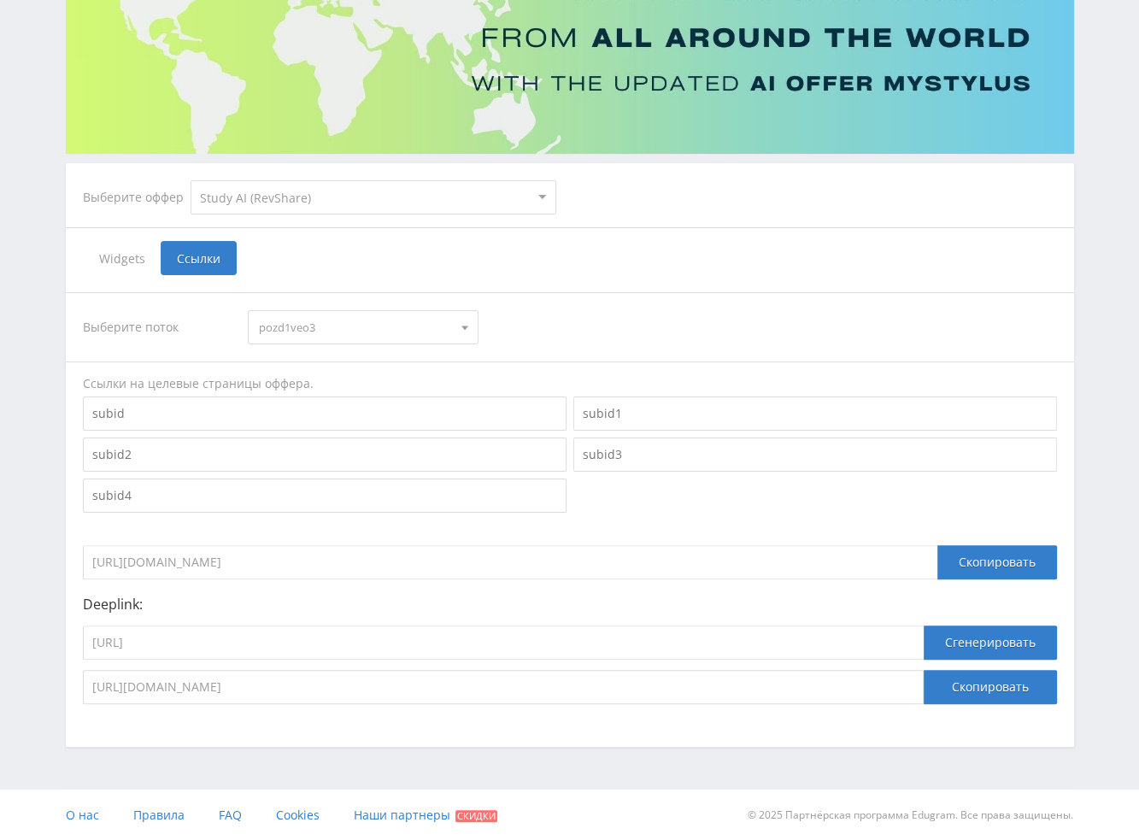
click at [300, 322] on span "pozd1veo3" at bounding box center [355, 327] width 193 height 32
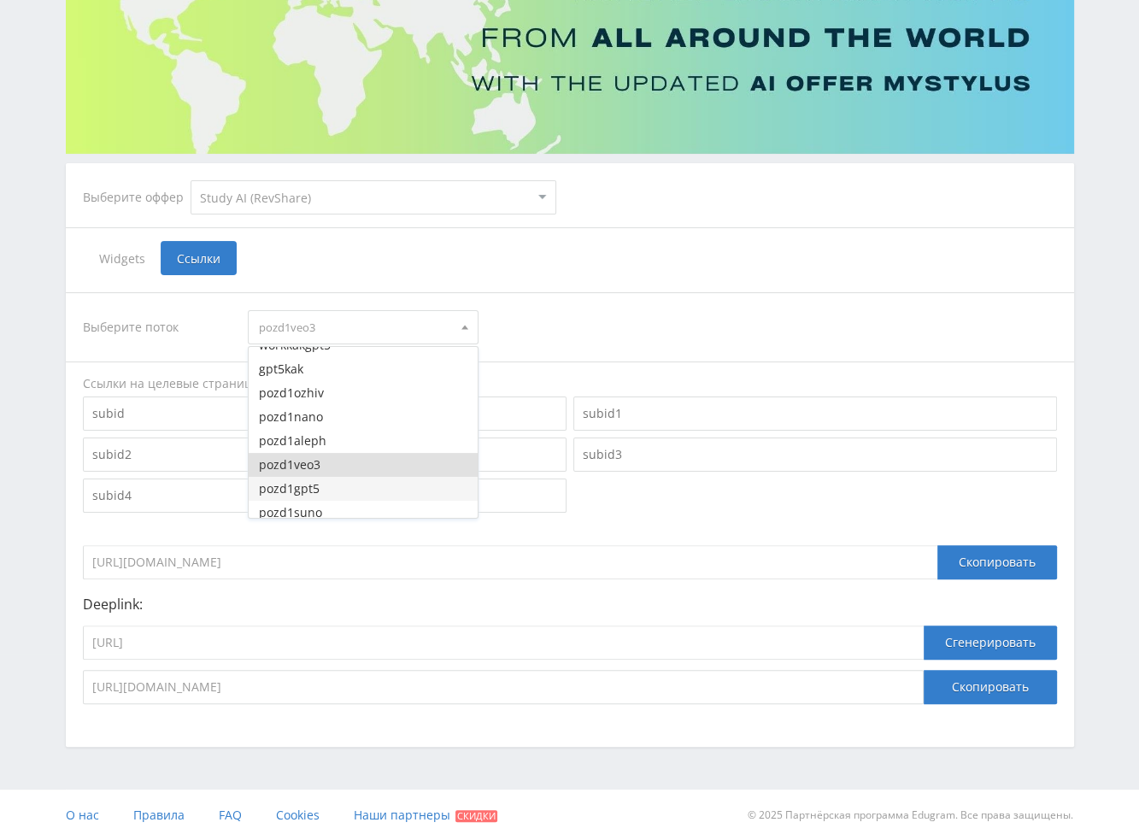
click at [301, 488] on button "pozd1gpt5" at bounding box center [363, 489] width 229 height 24
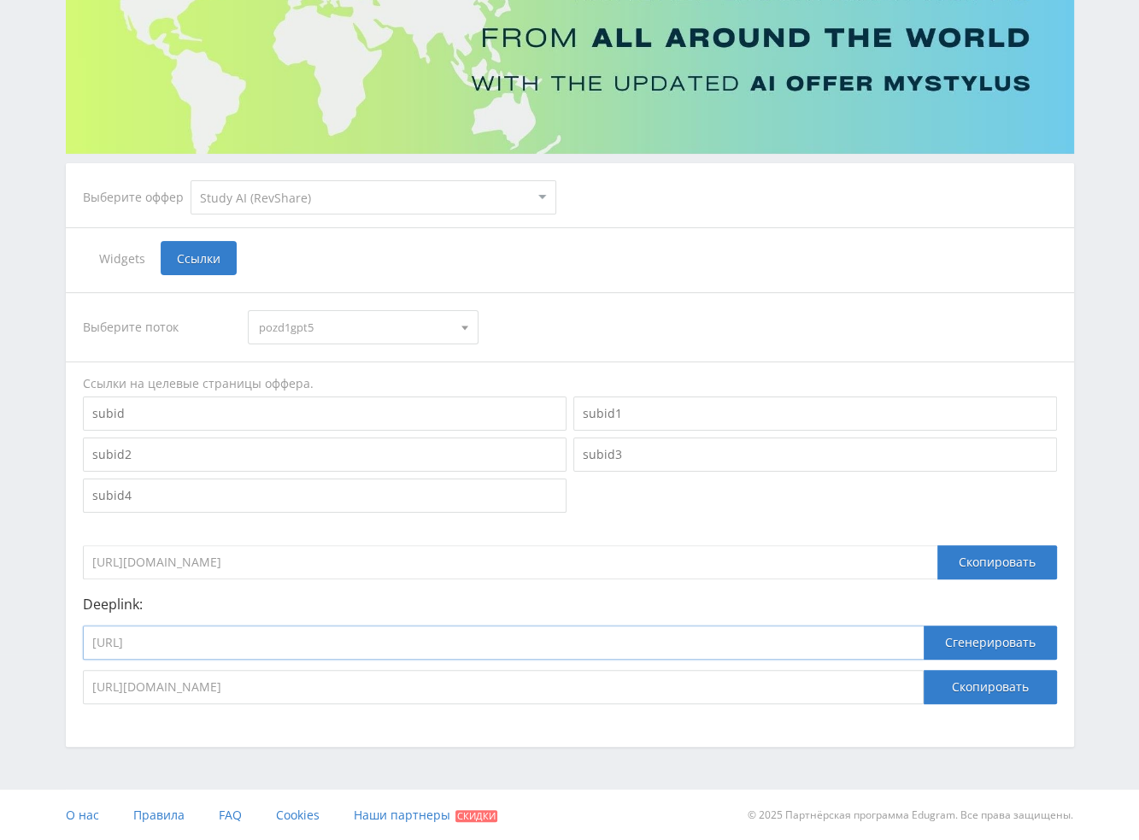
click at [324, 646] on input "[URL]" at bounding box center [503, 643] width 841 height 34
paste input "chat_gpt5"
type input "[URL]"
click at [861, 639] on button "Сгенерировать" at bounding box center [990, 643] width 133 height 34
click at [861, 681] on button "Скопировать" at bounding box center [990, 687] width 133 height 34
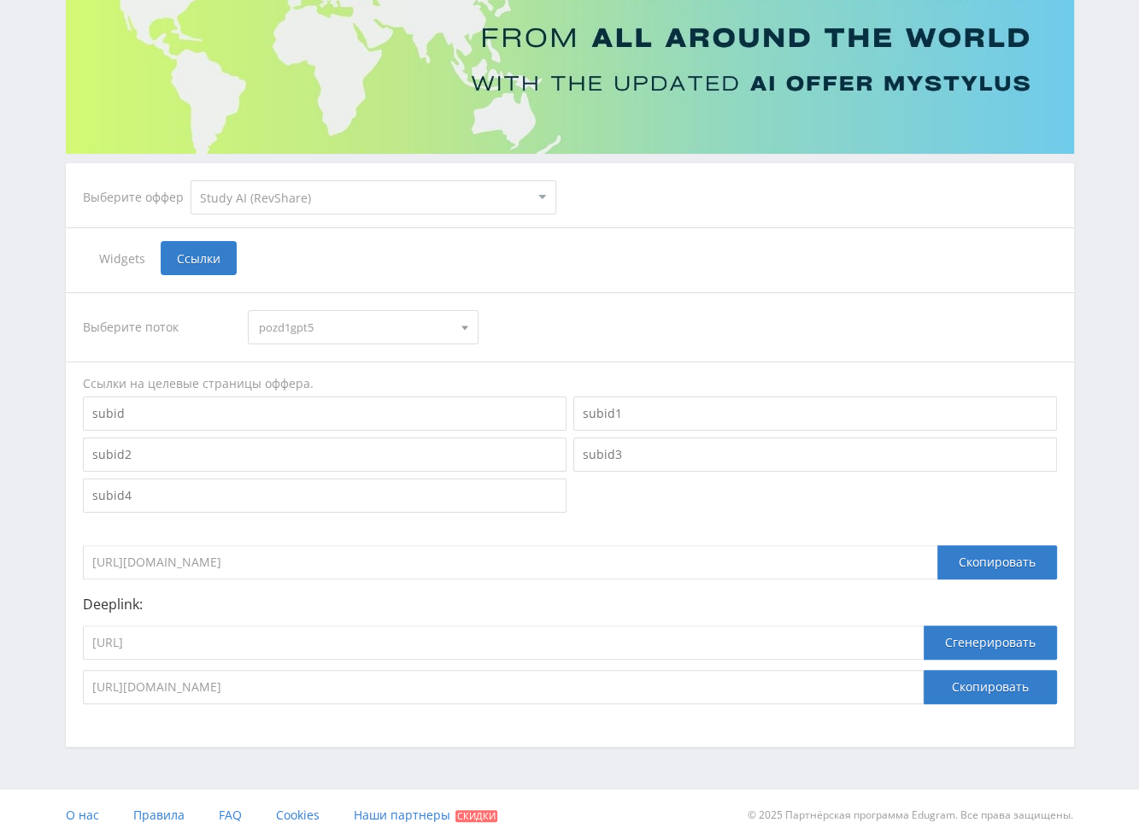
click at [301, 331] on span "pozd1gpt5" at bounding box center [355, 327] width 193 height 32
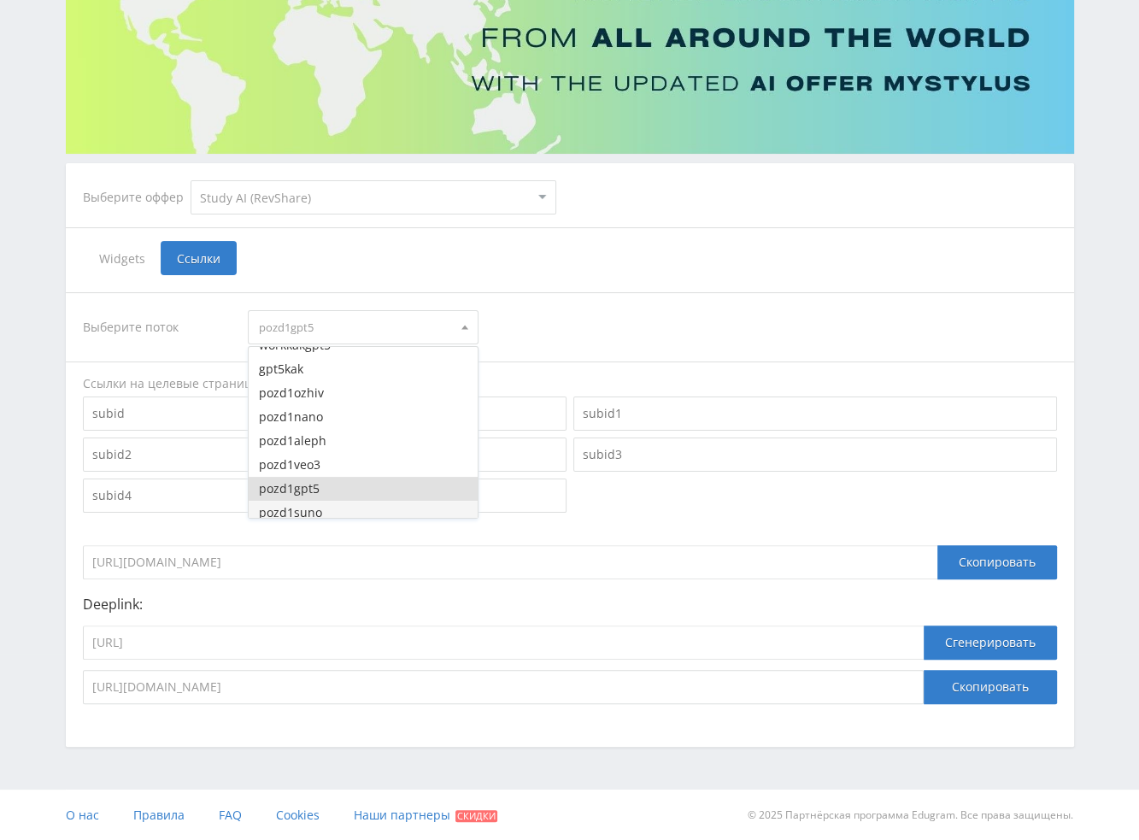
click at [318, 512] on button "pozd1suno" at bounding box center [363, 513] width 229 height 24
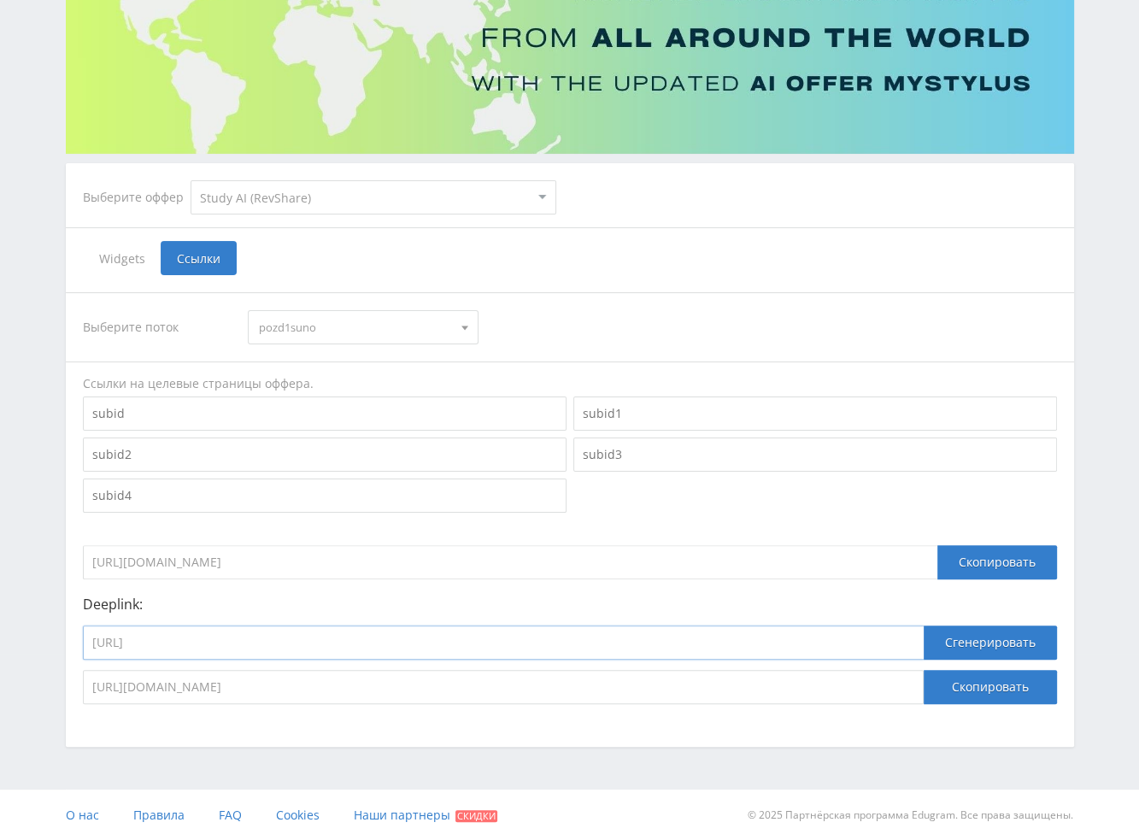
click at [291, 643] on input "[URL]" at bounding box center [503, 643] width 841 height 34
paste input "suno"
type input "[URL]"
click at [861, 639] on button "Сгенерировать" at bounding box center [990, 643] width 133 height 34
click at [861, 688] on button "Скопировать" at bounding box center [990, 687] width 133 height 34
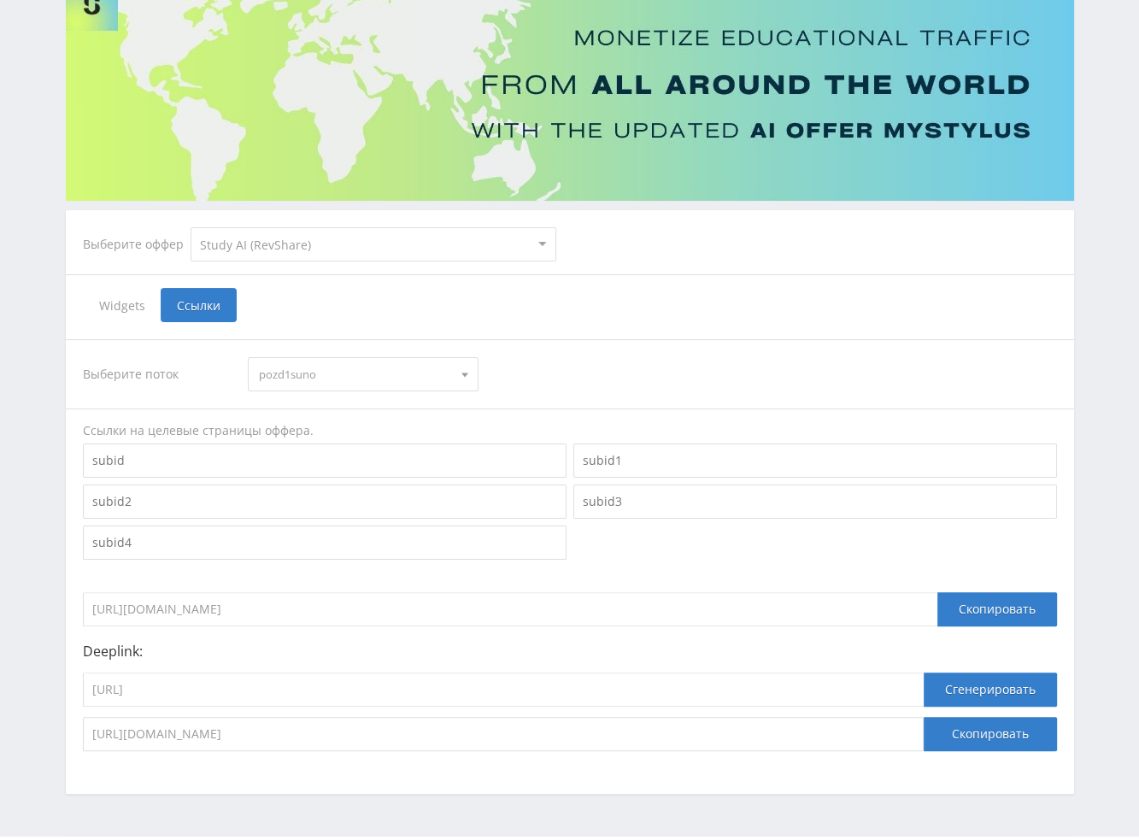
scroll to position [0, 0]
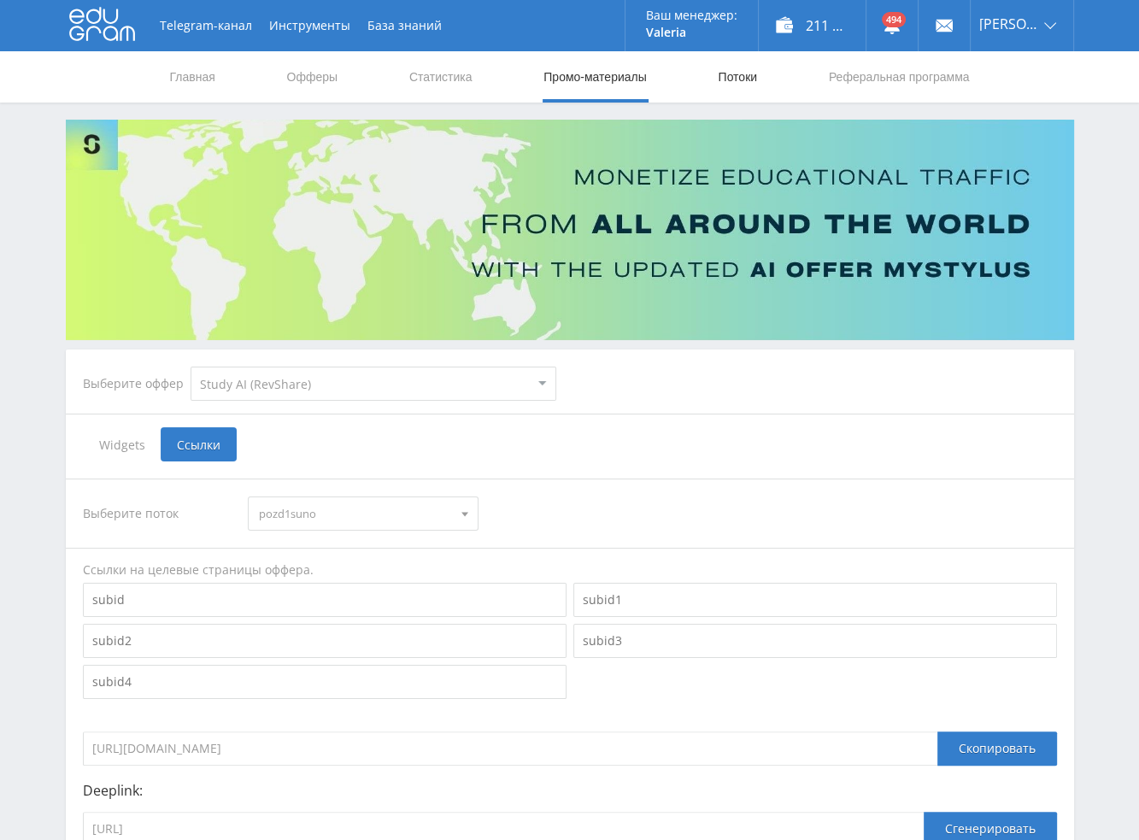
click at [729, 76] on link "Потоки" at bounding box center [737, 76] width 43 height 51
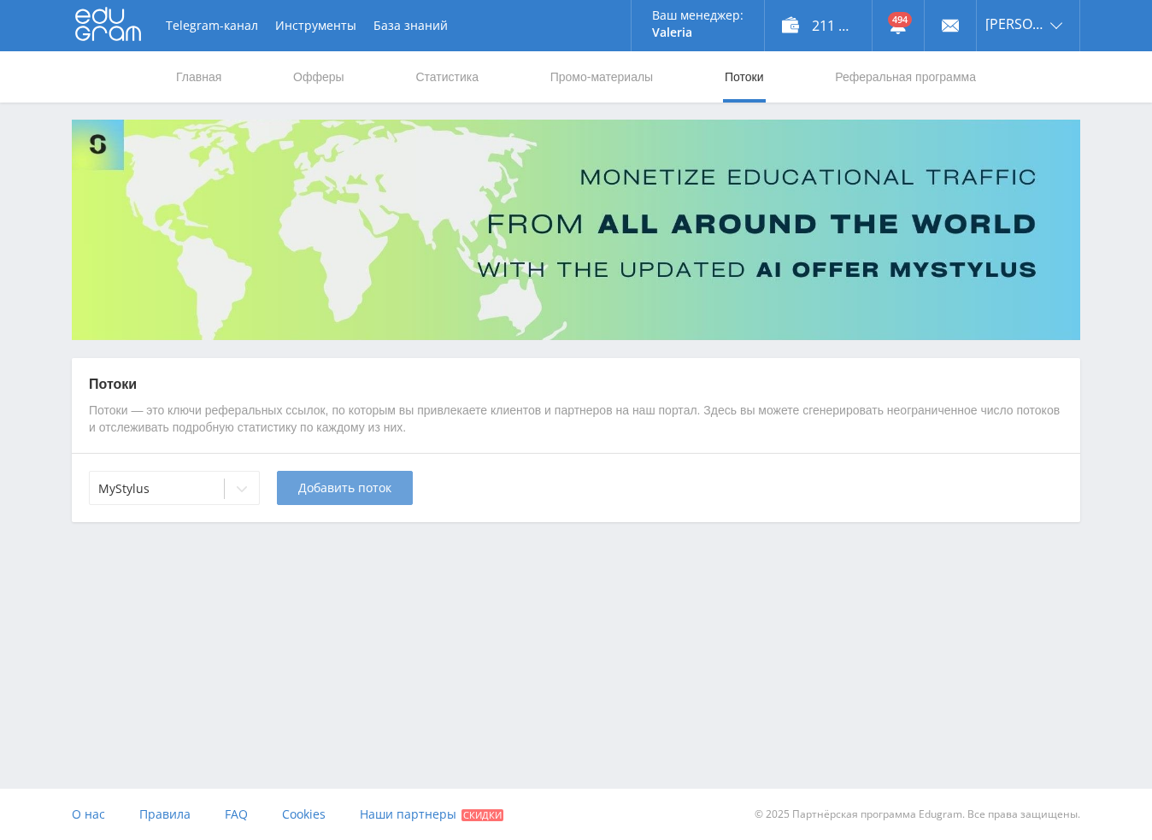
click at [320, 488] on span "Добавить поток" at bounding box center [344, 488] width 93 height 14
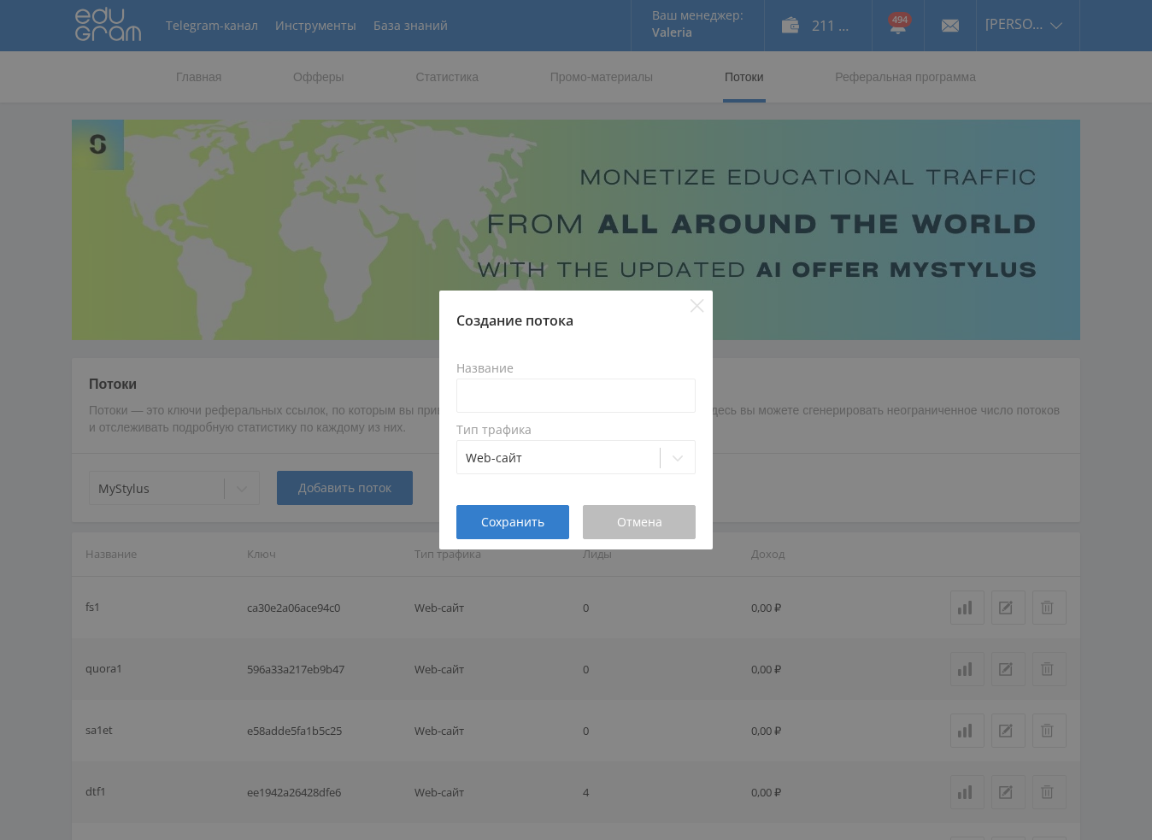
click at [665, 521] on div "Отмена" at bounding box center [639, 522] width 70 height 14
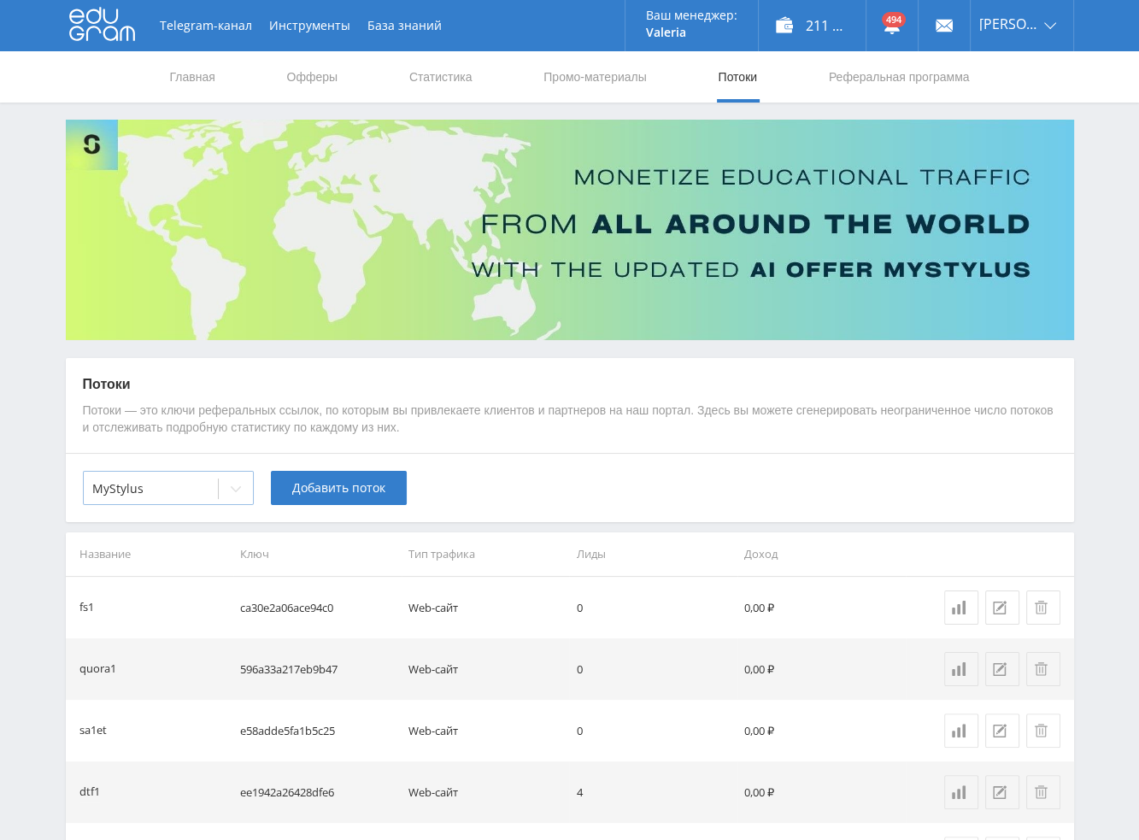
click at [187, 503] on div "MyStylus" at bounding box center [168, 488] width 171 height 34
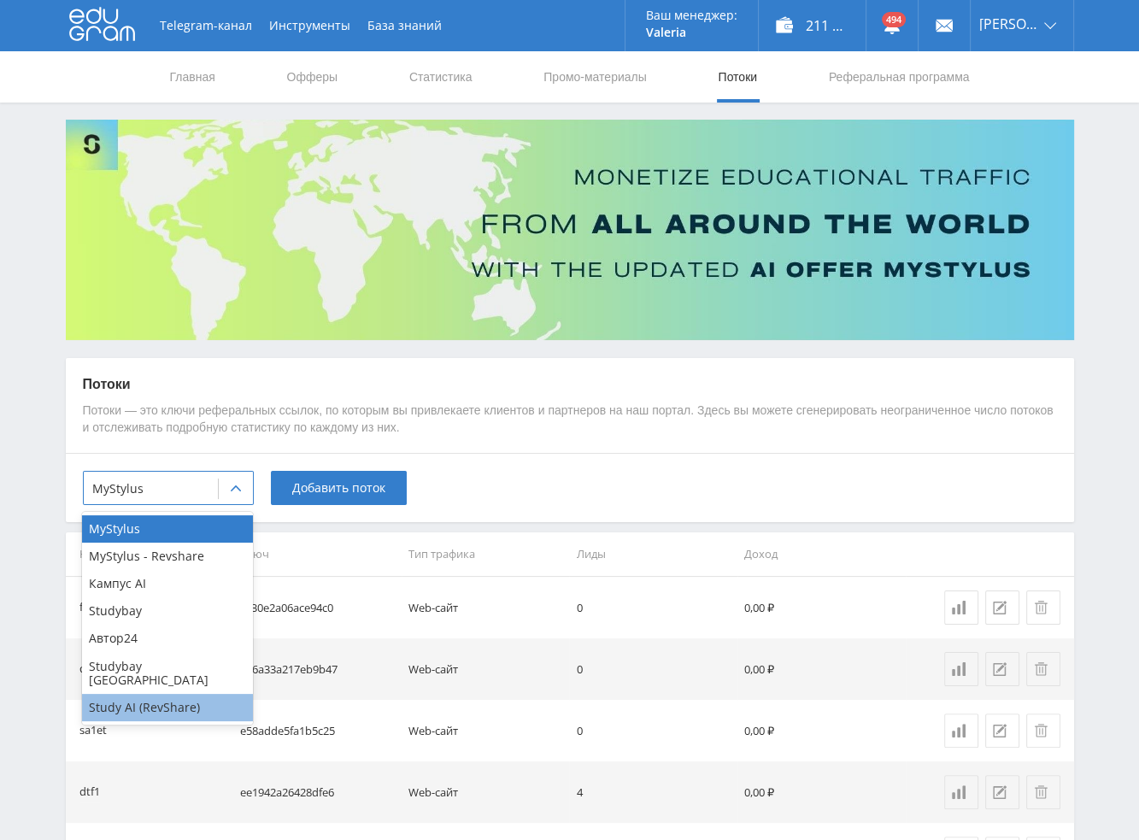
click at [154, 696] on div "Study AI (RevShare)" at bounding box center [167, 707] width 171 height 27
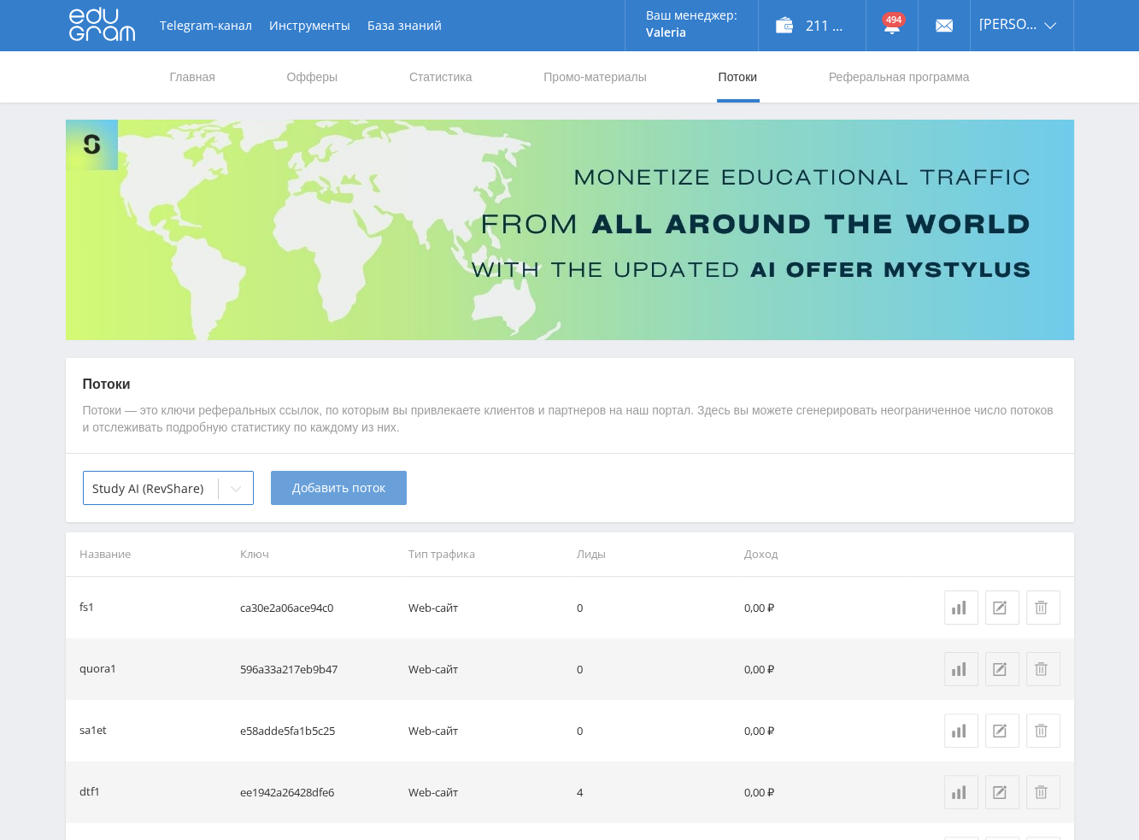
click at [326, 486] on span "Добавить поток" at bounding box center [338, 488] width 93 height 14
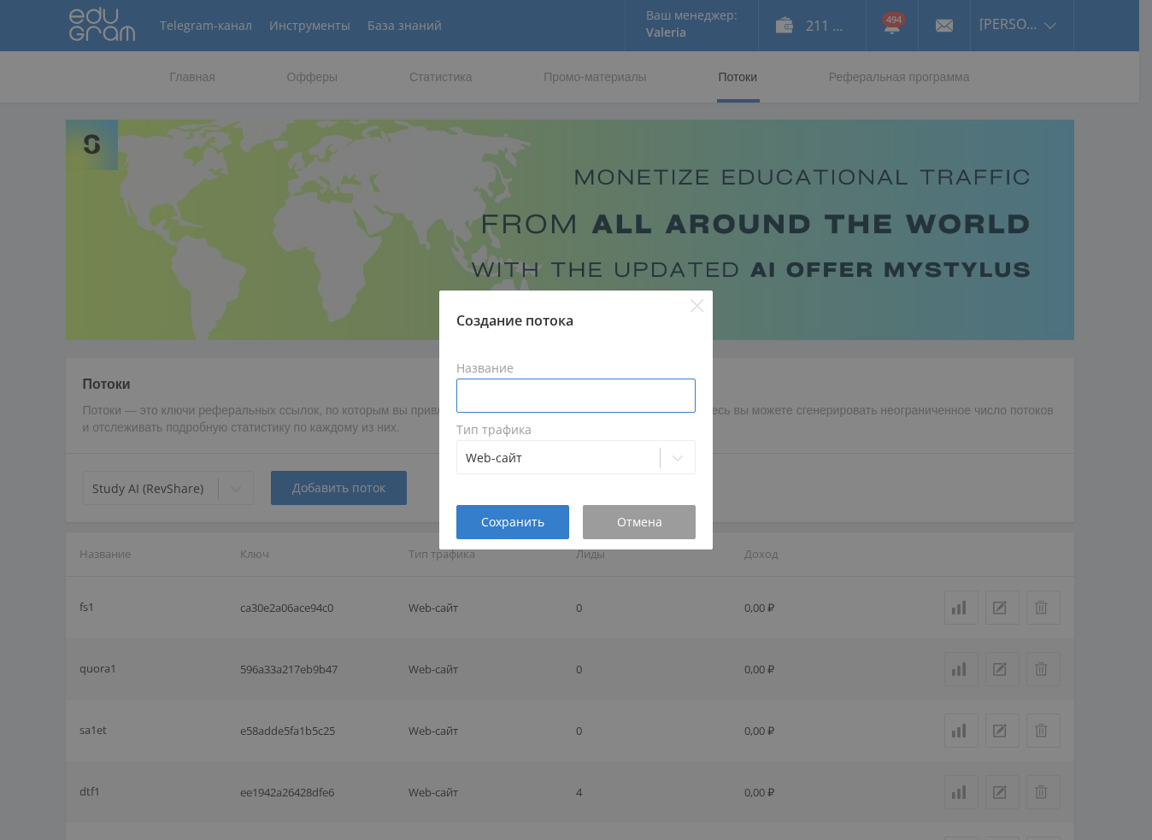
click at [537, 397] on input at bounding box center [575, 396] width 239 height 34
type input "d"
click at [498, 395] on input "pozd1hig" at bounding box center [575, 396] width 239 height 34
drag, startPoint x: 503, startPoint y: 396, endPoint x: 410, endPoint y: 402, distance: 92.5
click at [410, 402] on div "Создание потока Название pozd1hig Тип трафика Web-сайт Сохранить Отмена" at bounding box center [576, 420] width 1152 height 840
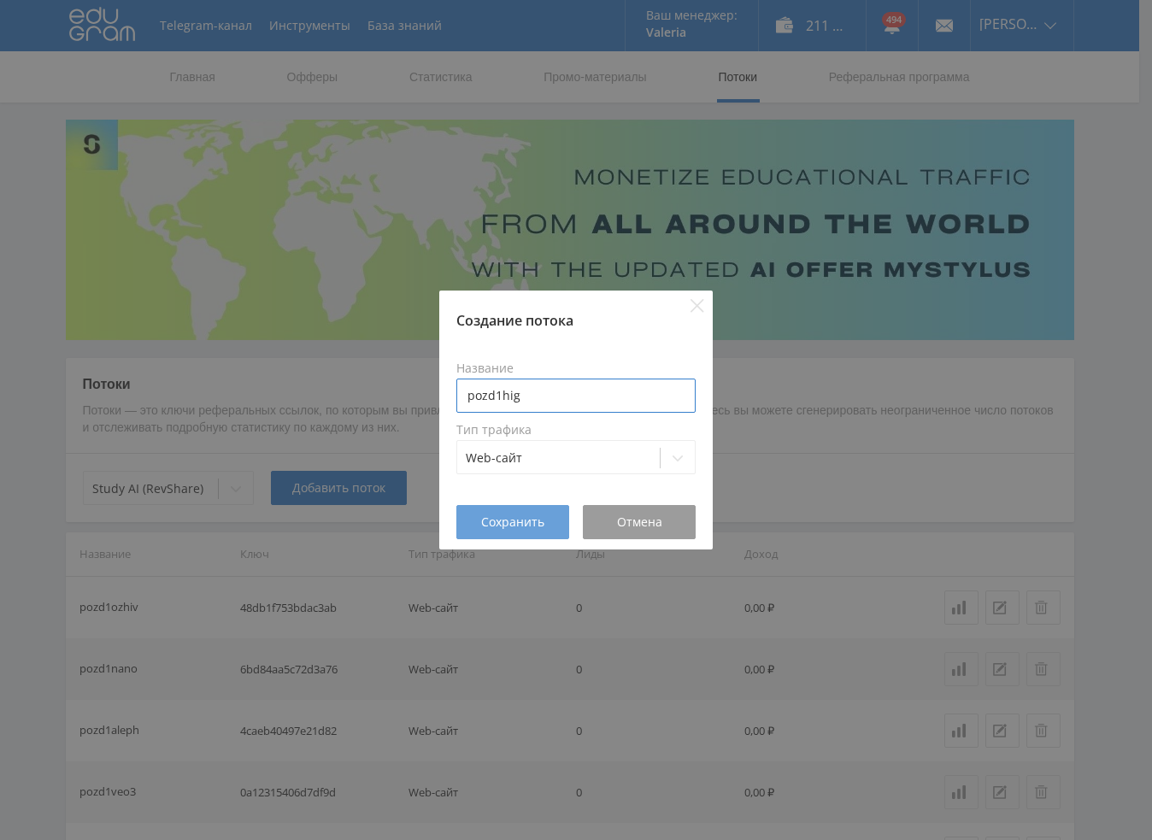
type input "pozd1hig"
click at [515, 524] on span "Сохранить" at bounding box center [512, 522] width 63 height 14
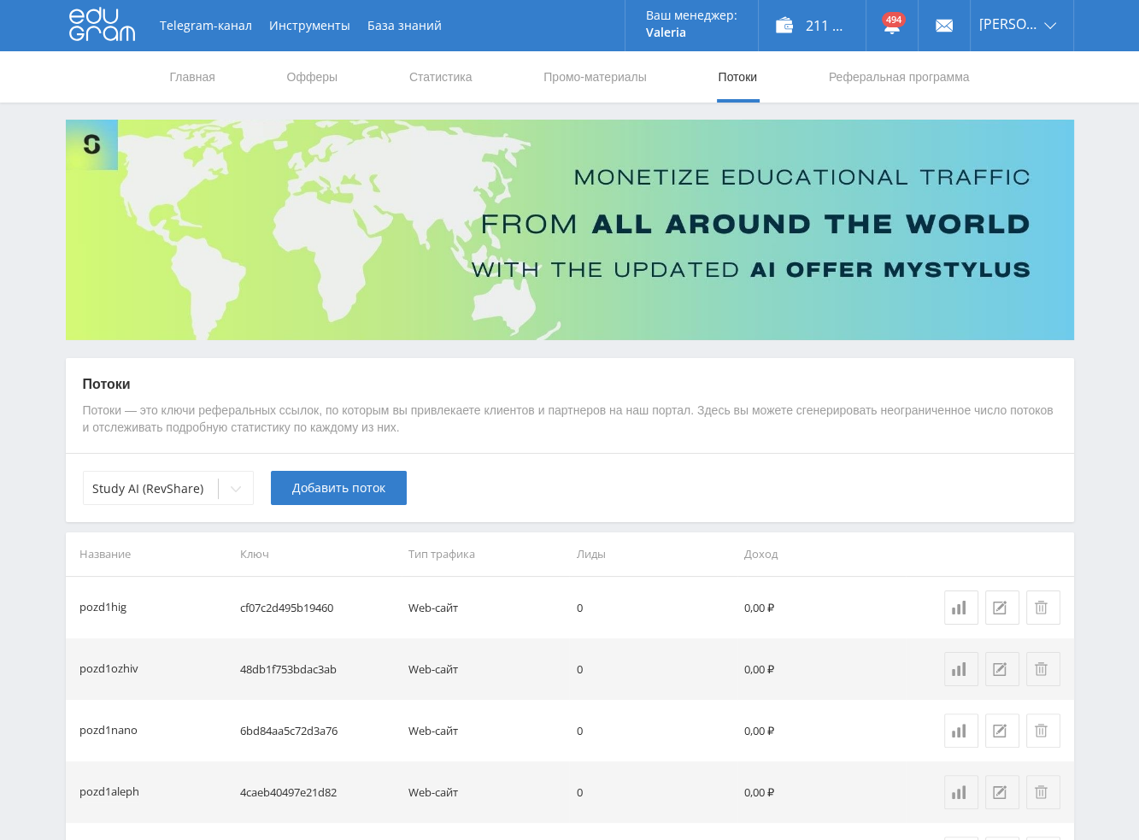
click at [350, 495] on span "Добавить поток" at bounding box center [338, 488] width 93 height 14
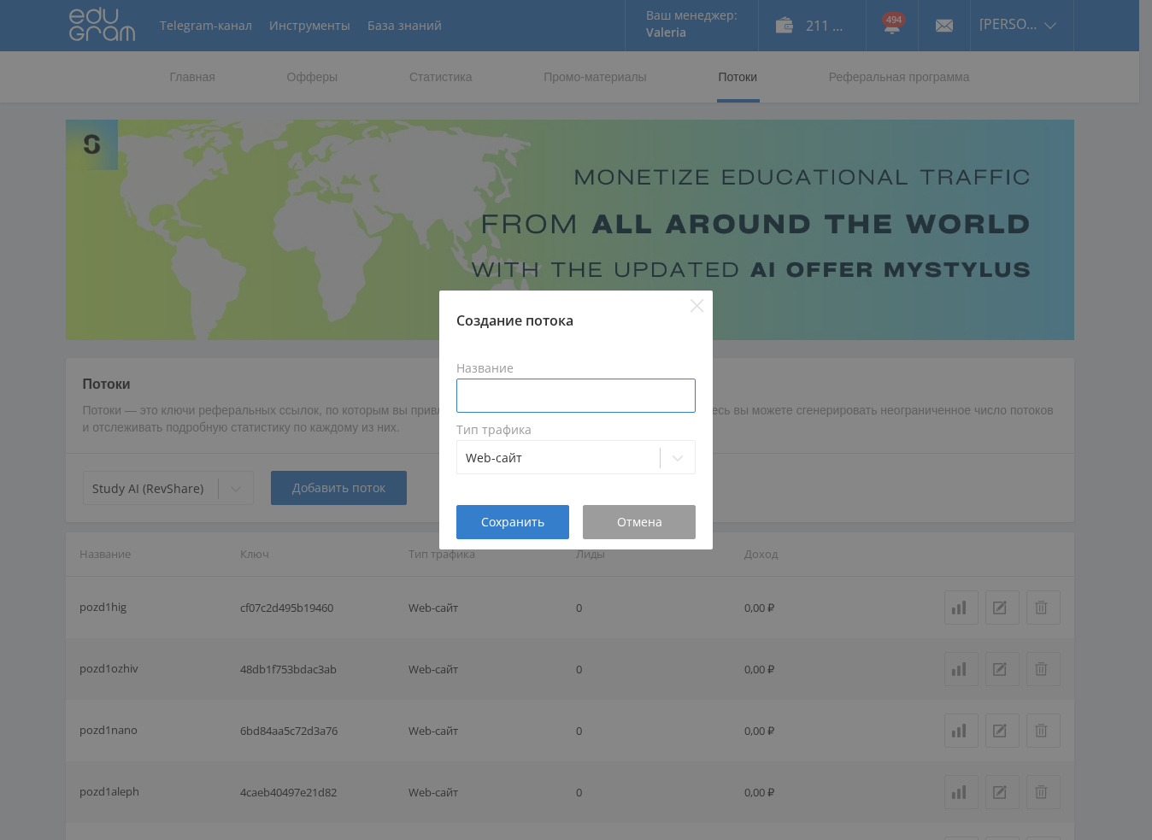
click at [515, 391] on input at bounding box center [575, 396] width 239 height 34
paste input "pozd1"
click at [558, 405] on input "pozd1" at bounding box center [575, 396] width 239 height 34
type input "pozd1klin"
click at [489, 516] on span "Сохранить" at bounding box center [512, 522] width 63 height 14
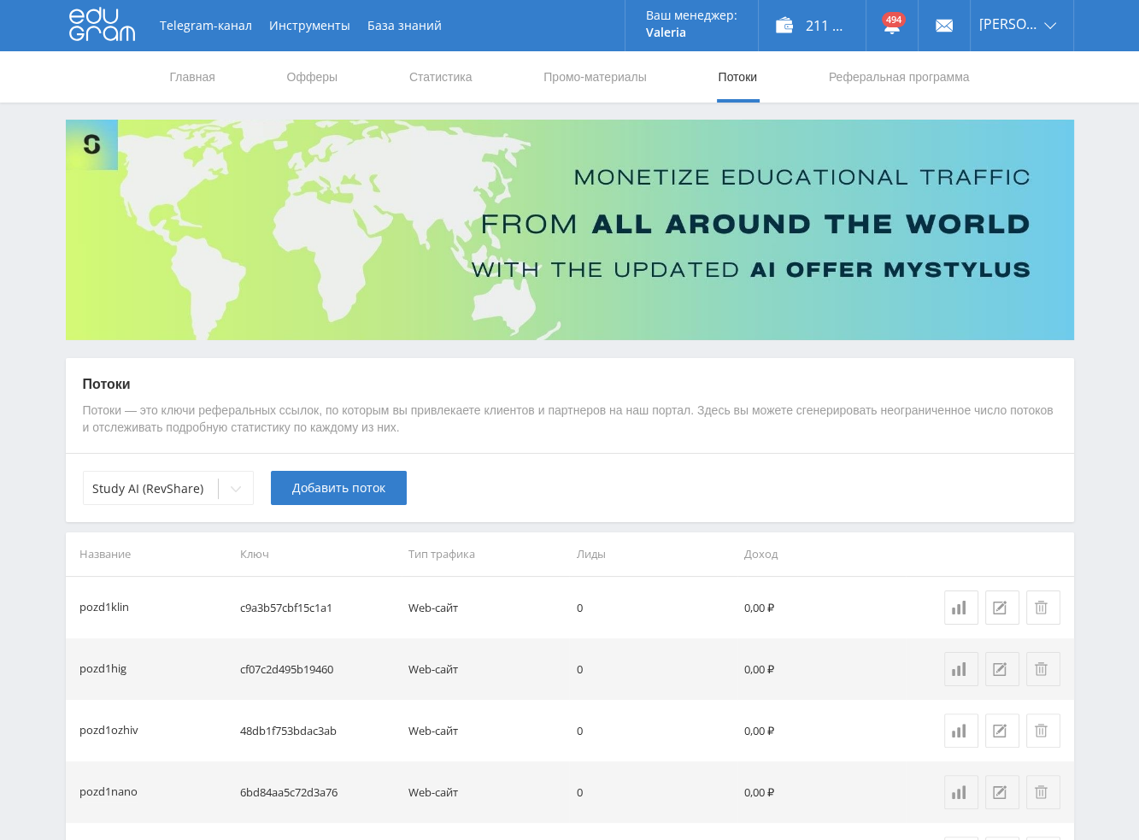
click at [325, 475] on button "Добавить поток" at bounding box center [339, 488] width 136 height 34
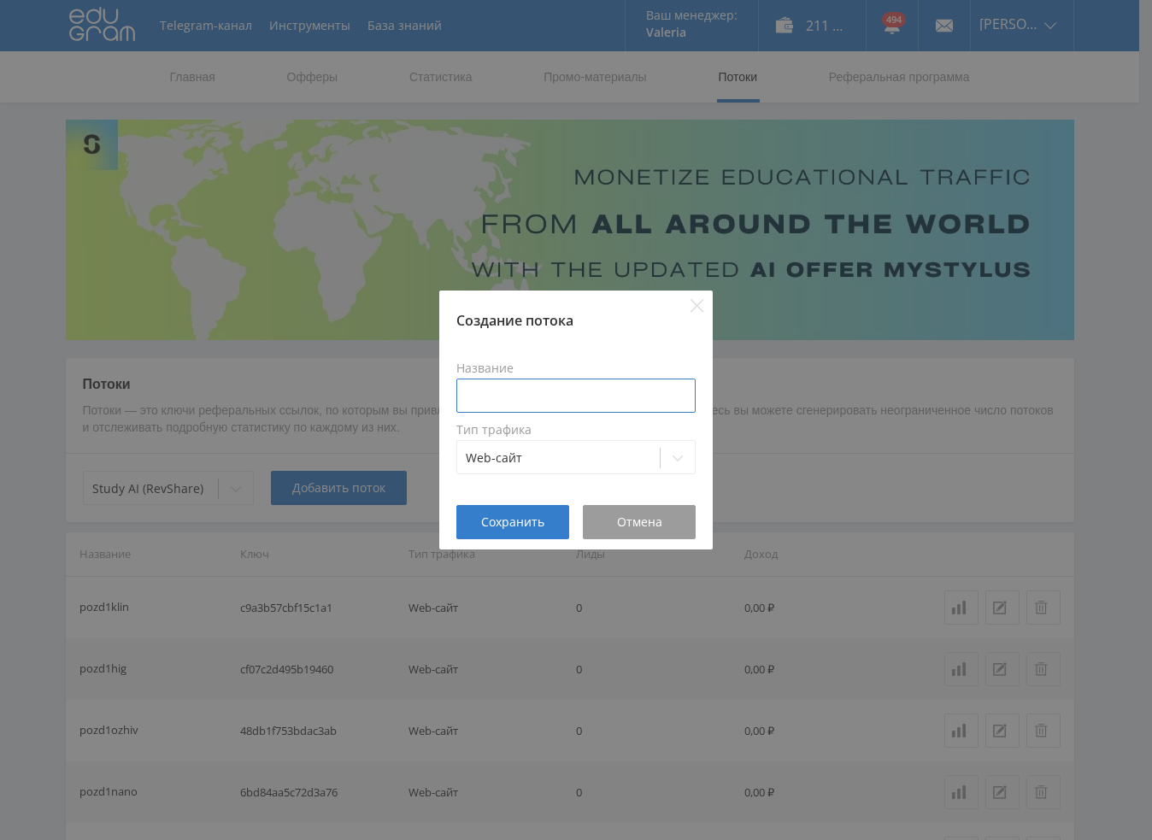
click at [580, 403] on input at bounding box center [575, 396] width 239 height 34
paste input "pozd1"
type input "pozd1mid"
click at [529, 533] on button "Сохранить" at bounding box center [512, 522] width 113 height 34
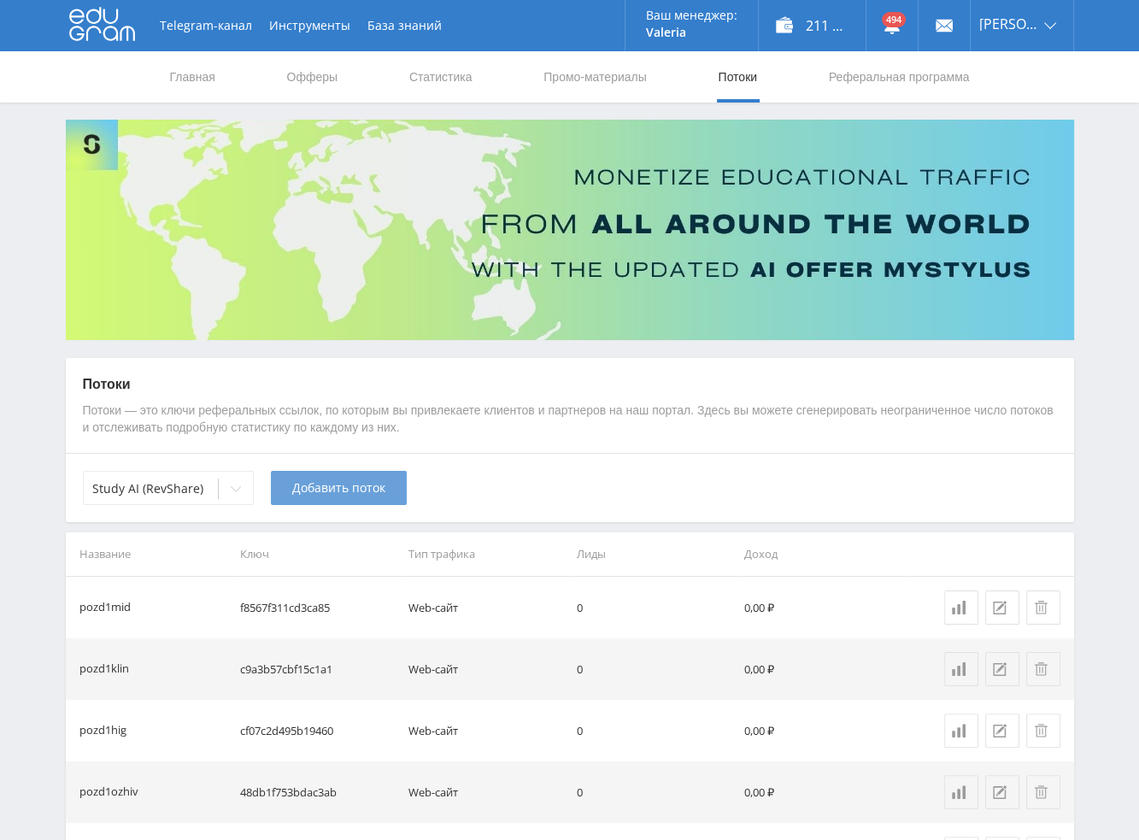
click at [346, 486] on span "Добавить поток" at bounding box center [338, 488] width 93 height 14
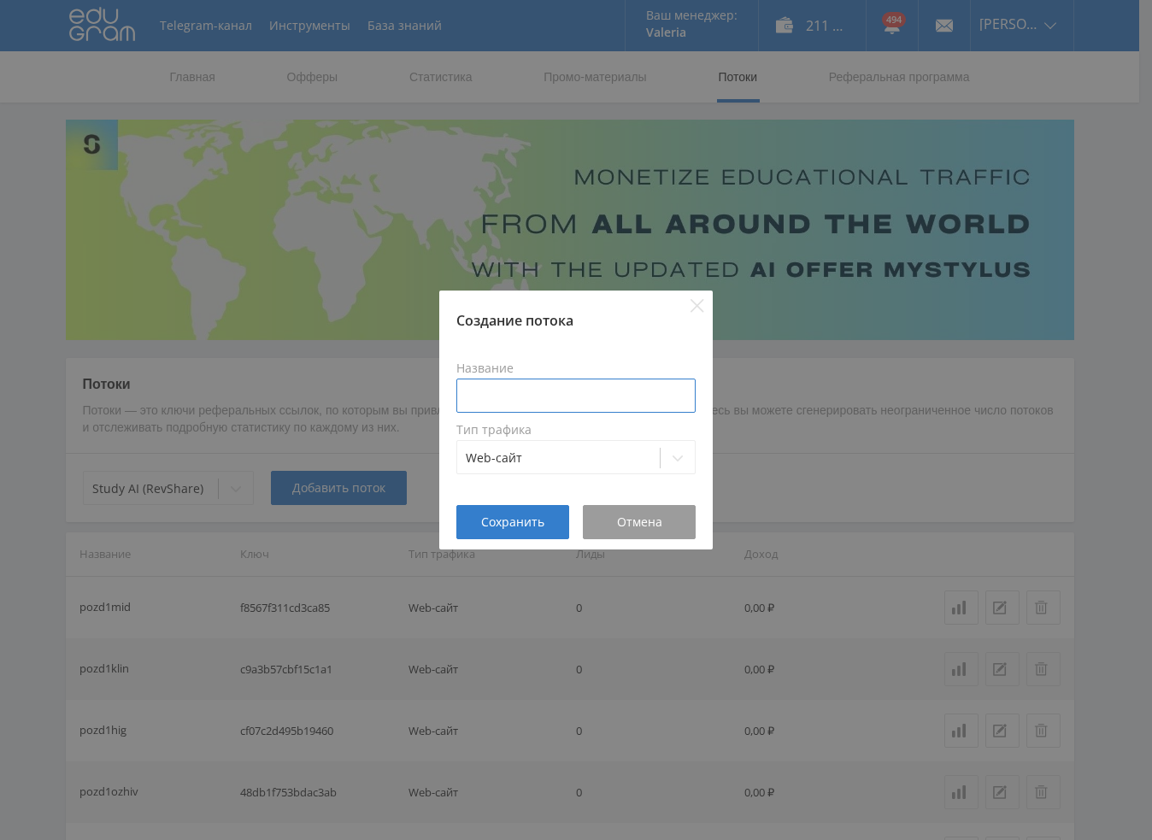
click at [537, 404] on input at bounding box center [575, 396] width 239 height 34
paste input "pozd1"
type input "pozd1openim"
click at [489, 516] on span "Сохранить" at bounding box center [512, 522] width 63 height 14
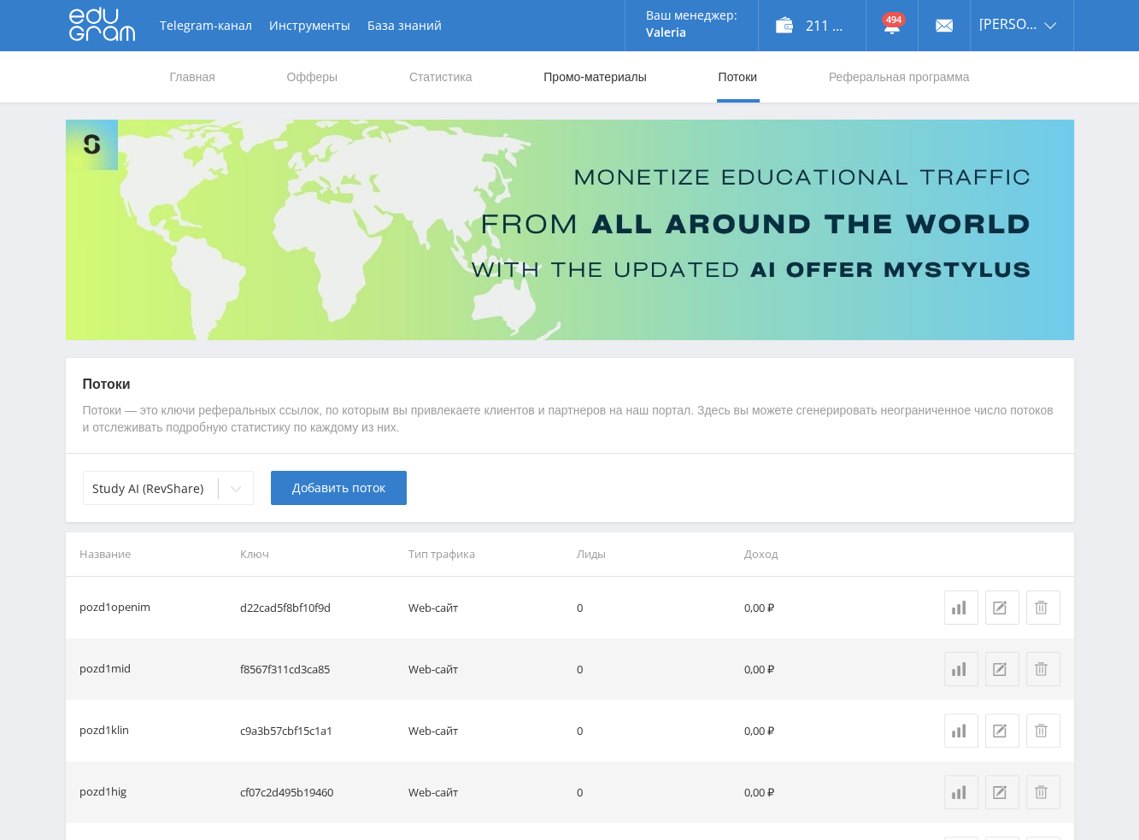
click at [604, 75] on link "Промо-материалы" at bounding box center [595, 76] width 106 height 51
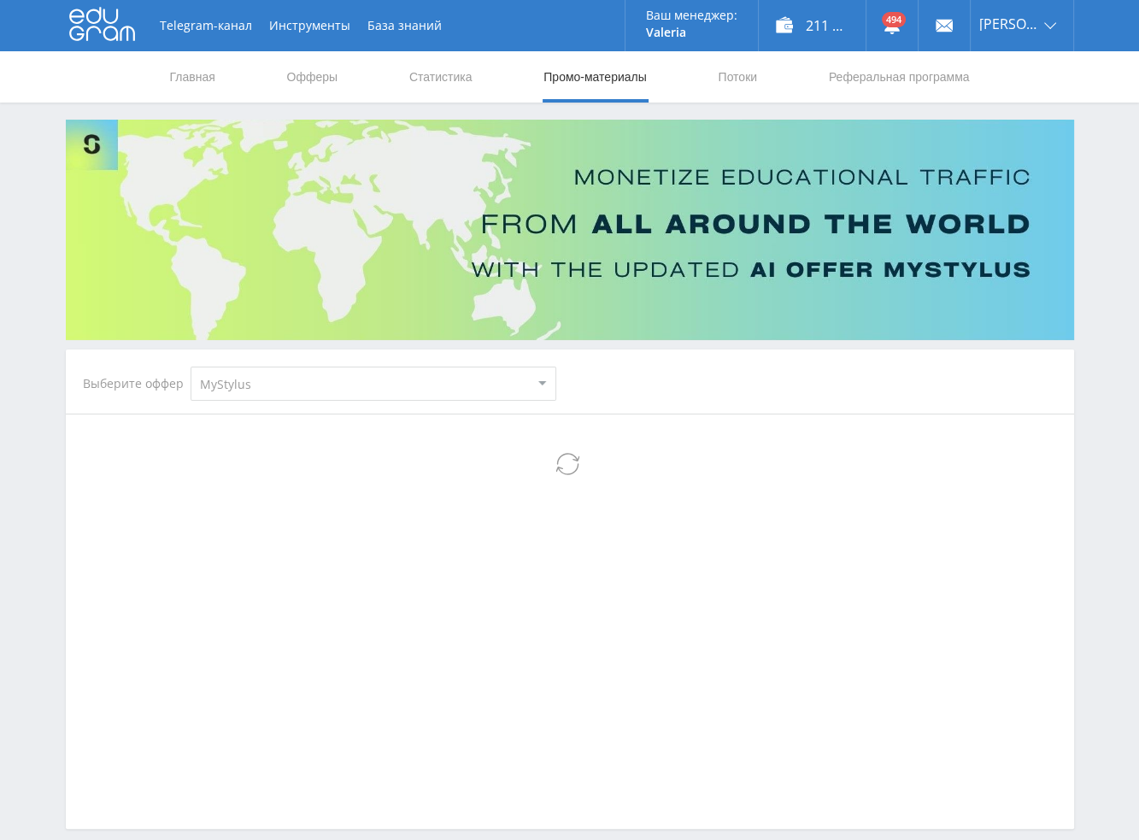
click at [339, 382] on select "MyStylus MyStylus - Revshare Кампус AI Studybay Автор24 Studybay [GEOGRAPHIC_DA…" at bounding box center [374, 384] width 366 height 34
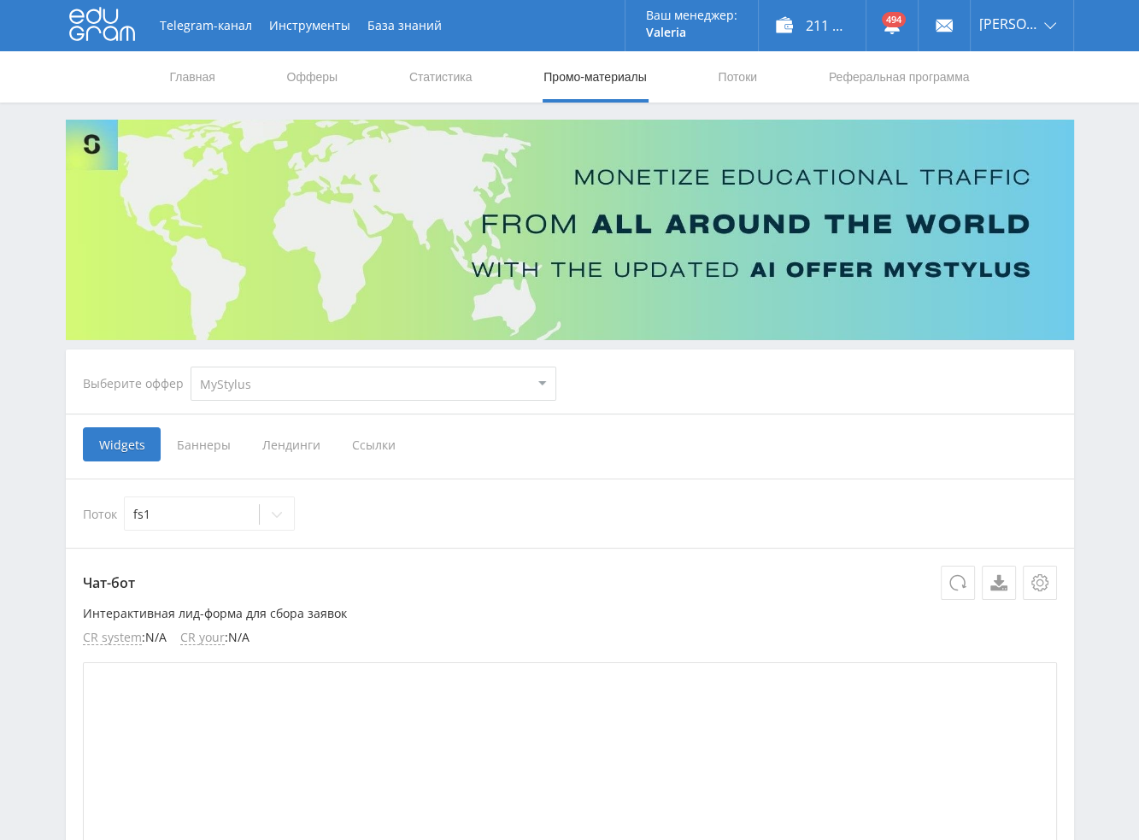
drag, startPoint x: 262, startPoint y: 375, endPoint x: 254, endPoint y: 392, distance: 18.7
click at [262, 377] on select "MyStylus MyStylus - Revshare Кампус AI Studybay Автор24 Studybay [GEOGRAPHIC_DA…" at bounding box center [374, 384] width 366 height 34
select select "376"
click at [191, 367] on select "MyStylus MyStylus - Revshare Кампус AI Studybay Автор24 Studybay [GEOGRAPHIC_DA…" at bounding box center [374, 384] width 366 height 34
select select "376"
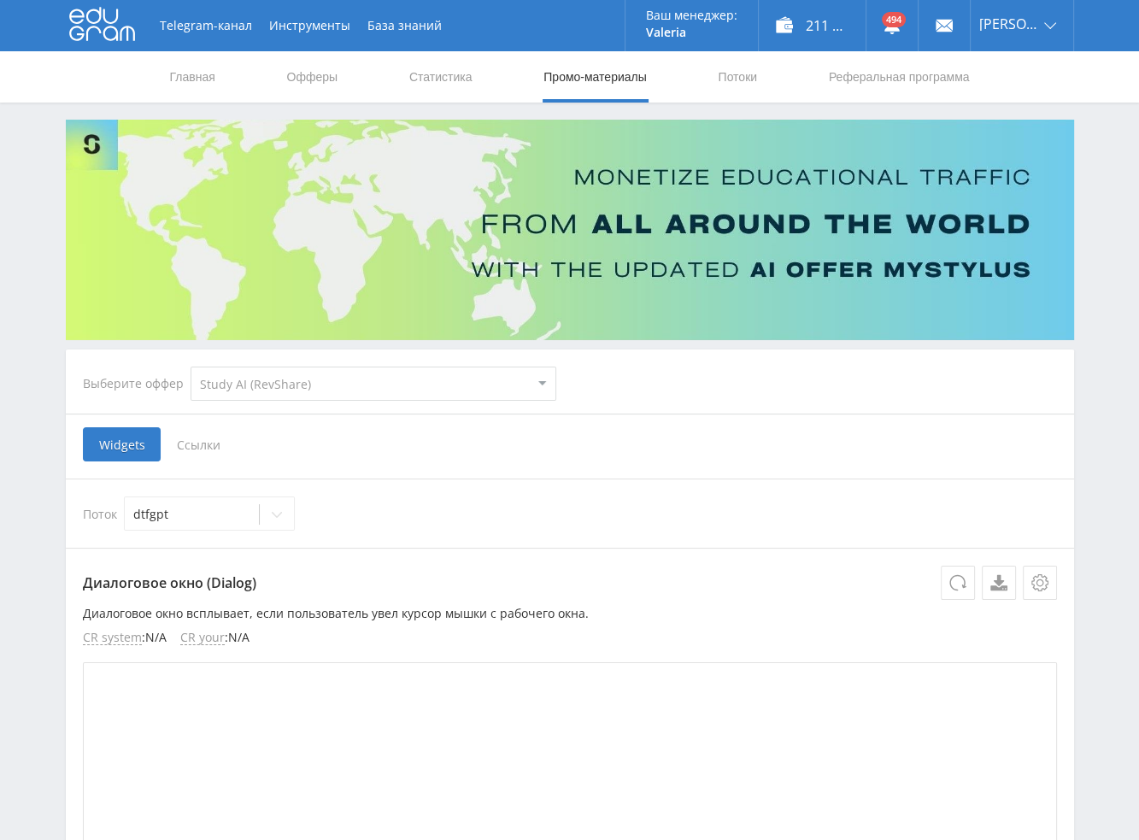
click at [211, 448] on span "Ссылки" at bounding box center [199, 444] width 76 height 34
click at [0, 0] on input "Ссылки" at bounding box center [0, 0] width 0 height 0
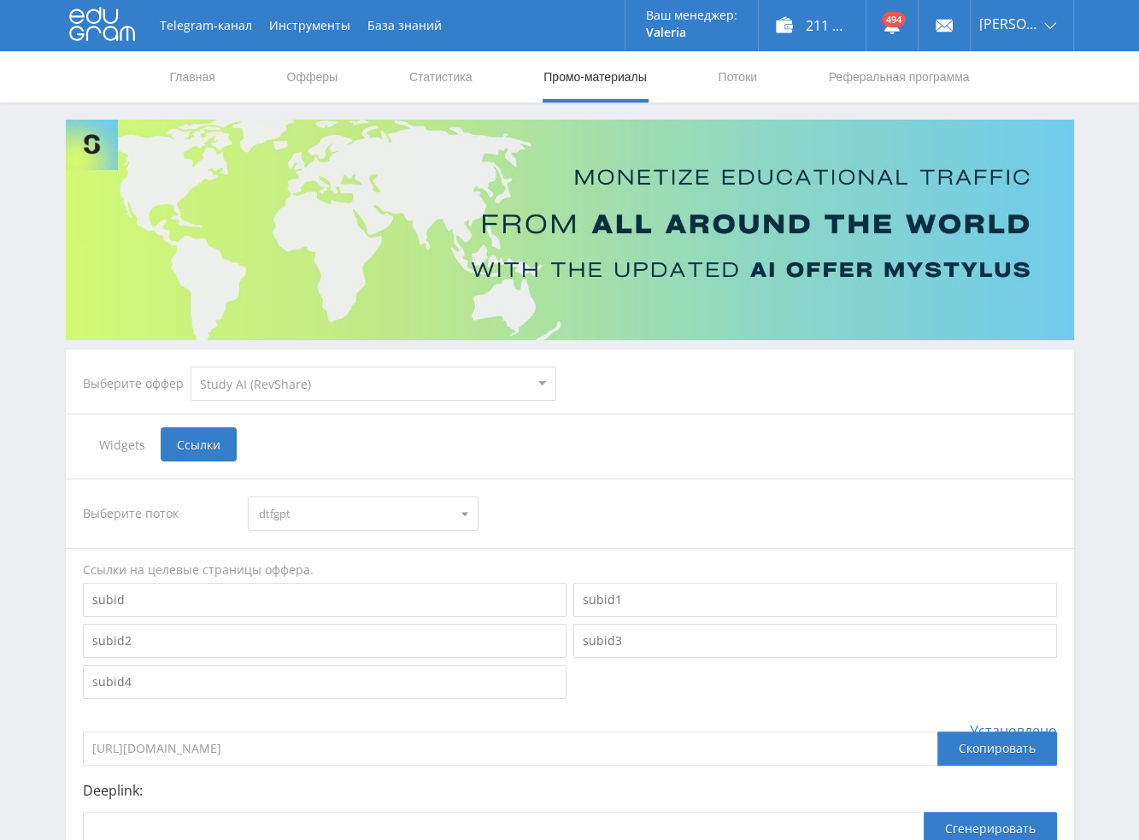
click at [445, 515] on span "dtfgpt" at bounding box center [355, 514] width 193 height 32
click at [344, 549] on button "pozd1openim" at bounding box center [363, 543] width 229 height 24
click at [351, 743] on input "[URL][DOMAIN_NAME]" at bounding box center [510, 749] width 855 height 34
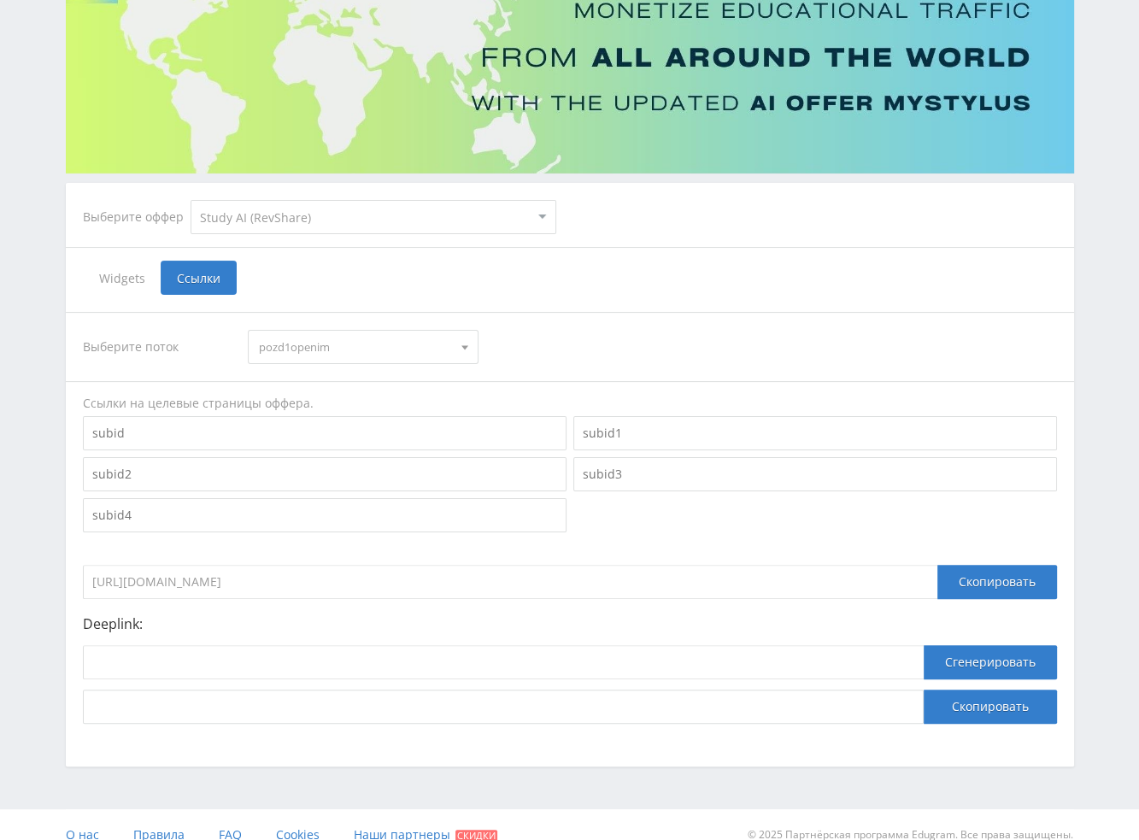
scroll to position [171, 0]
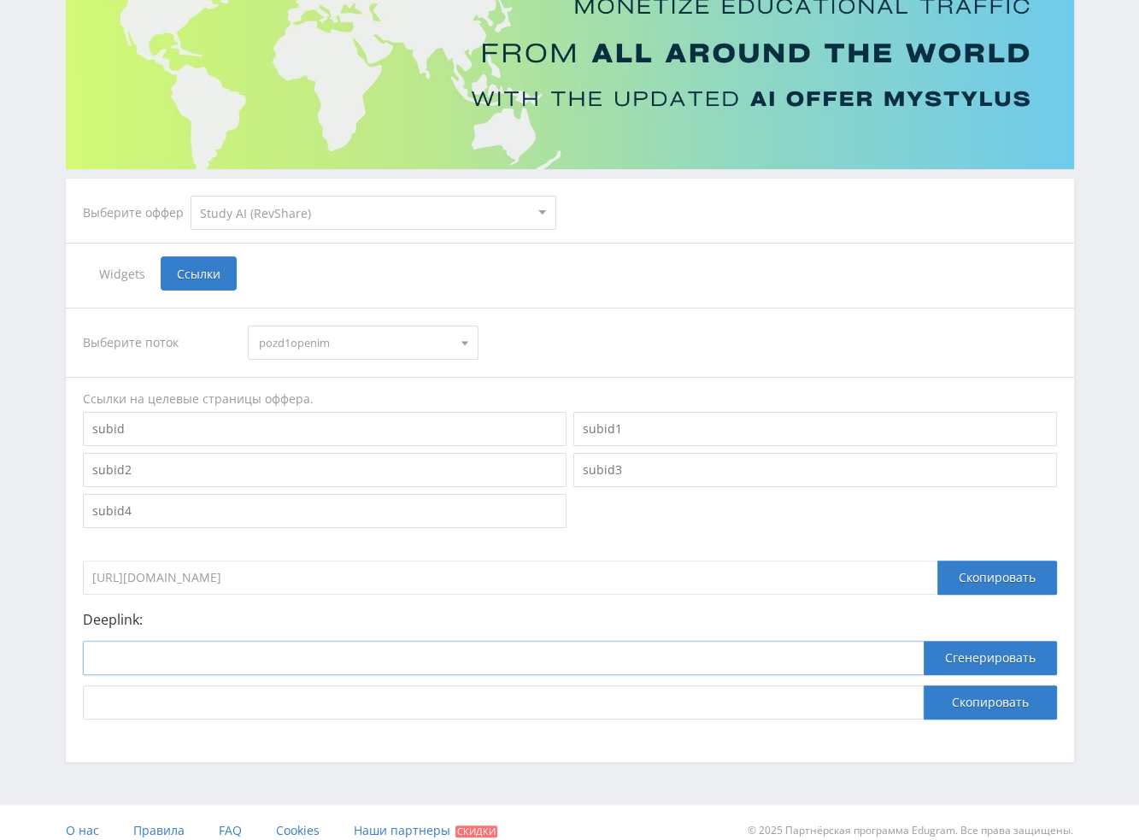
click at [540, 667] on input at bounding box center [503, 658] width 841 height 34
paste input "[URL][DOMAIN_NAME]"
type input "[URL][DOMAIN_NAME]"
click at [861, 659] on button "Сгенерировать" at bounding box center [990, 658] width 133 height 34
click at [861, 704] on button "Скопировать" at bounding box center [990, 703] width 133 height 34
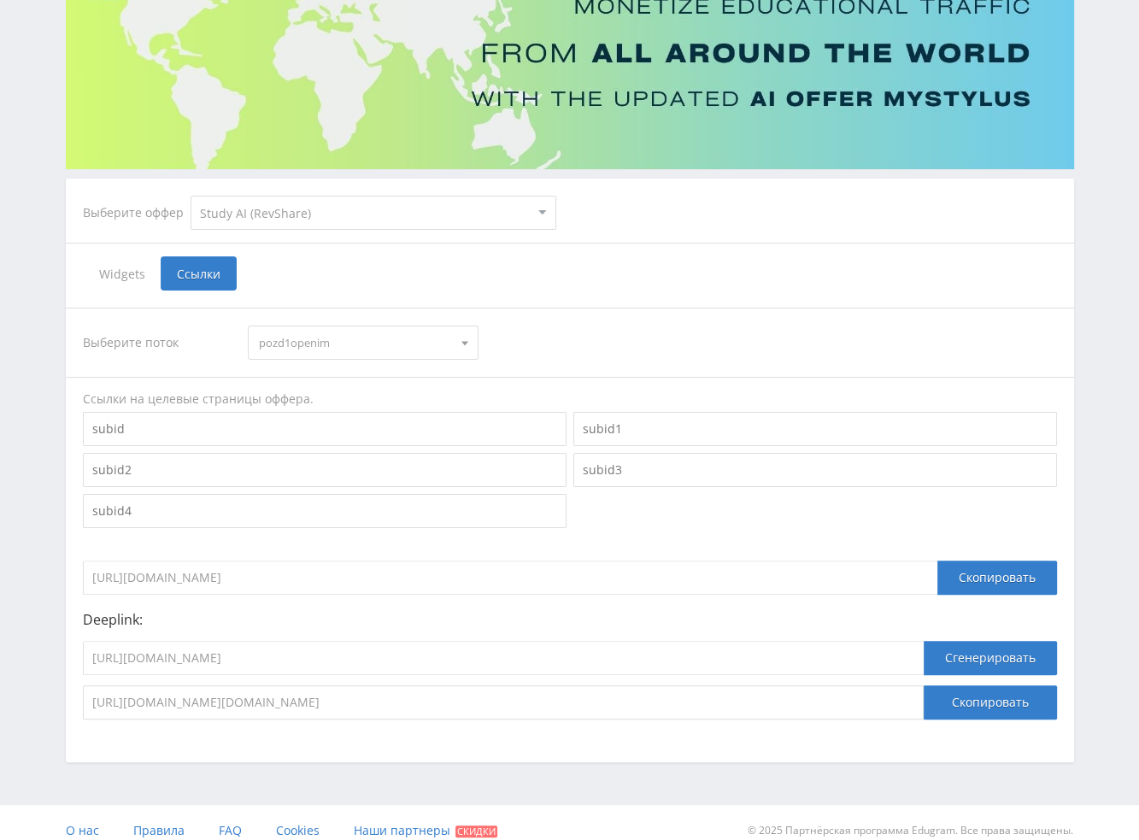
click at [321, 331] on span "pozd1openim" at bounding box center [355, 343] width 193 height 32
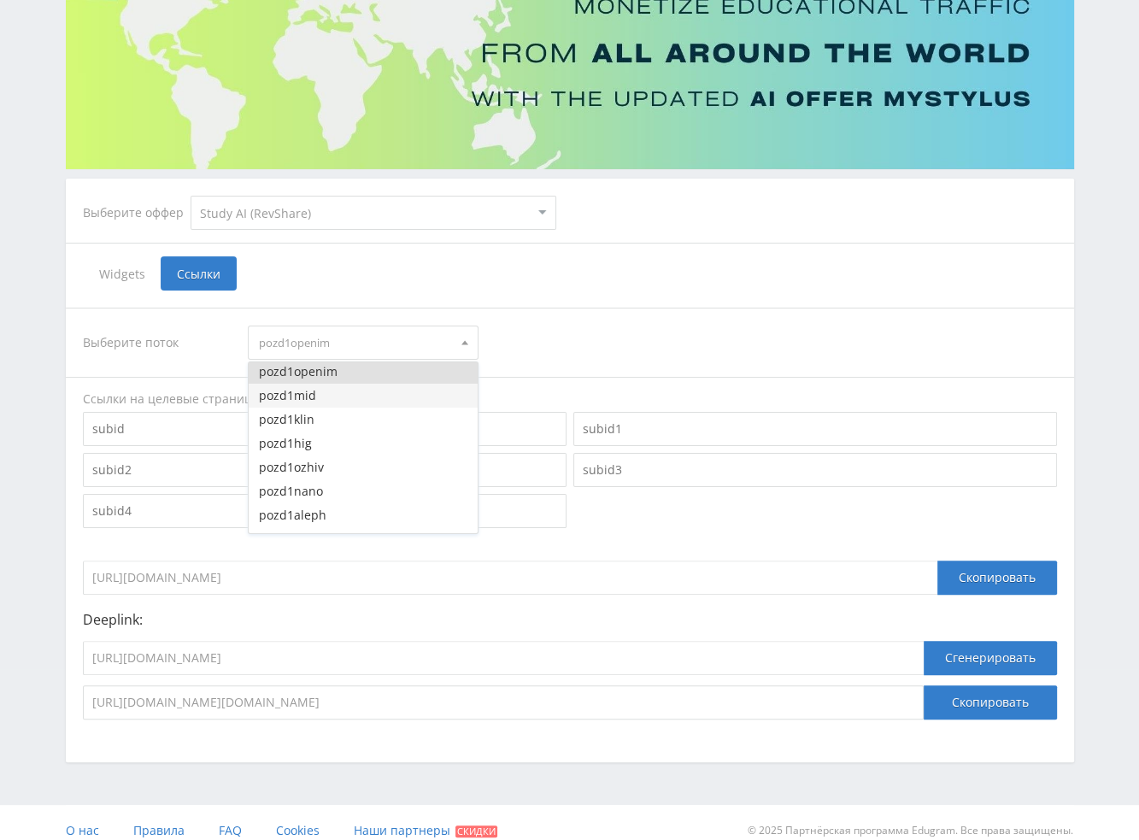
click at [309, 392] on button "pozd1mid" at bounding box center [363, 396] width 229 height 24
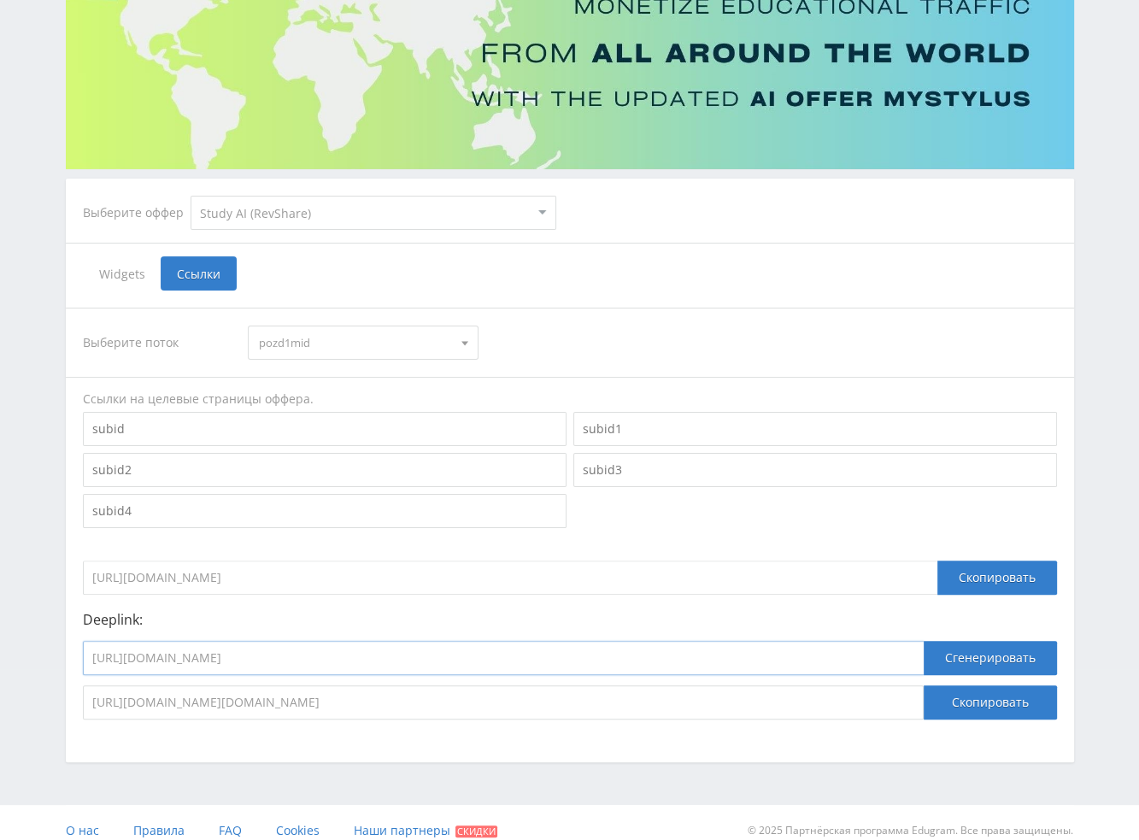
click at [303, 668] on input "[URL][DOMAIN_NAME]" at bounding box center [503, 658] width 841 height 34
paste input "[URL]"
type input "[URL]"
click at [861, 652] on button "Сгенерировать" at bounding box center [990, 658] width 133 height 34
click at [861, 692] on button "Скопировать" at bounding box center [990, 703] width 133 height 34
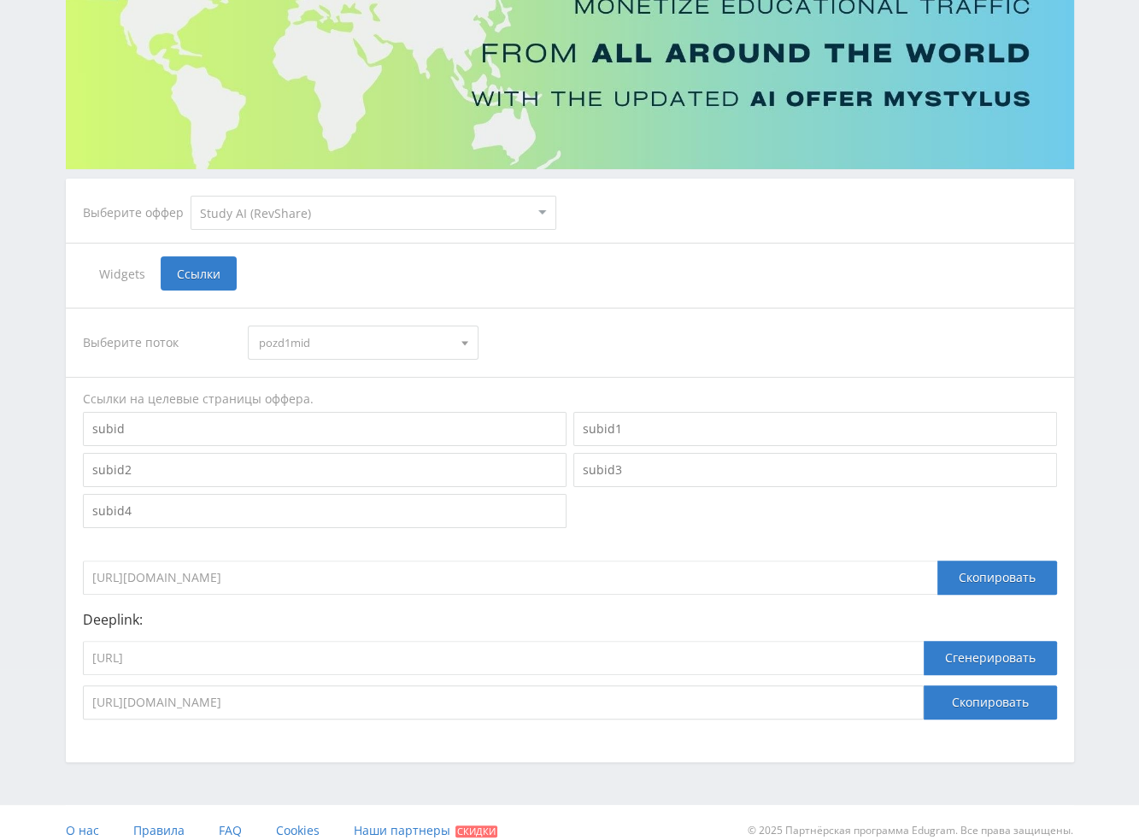
click at [313, 331] on span "pozd1mid" at bounding box center [355, 343] width 193 height 32
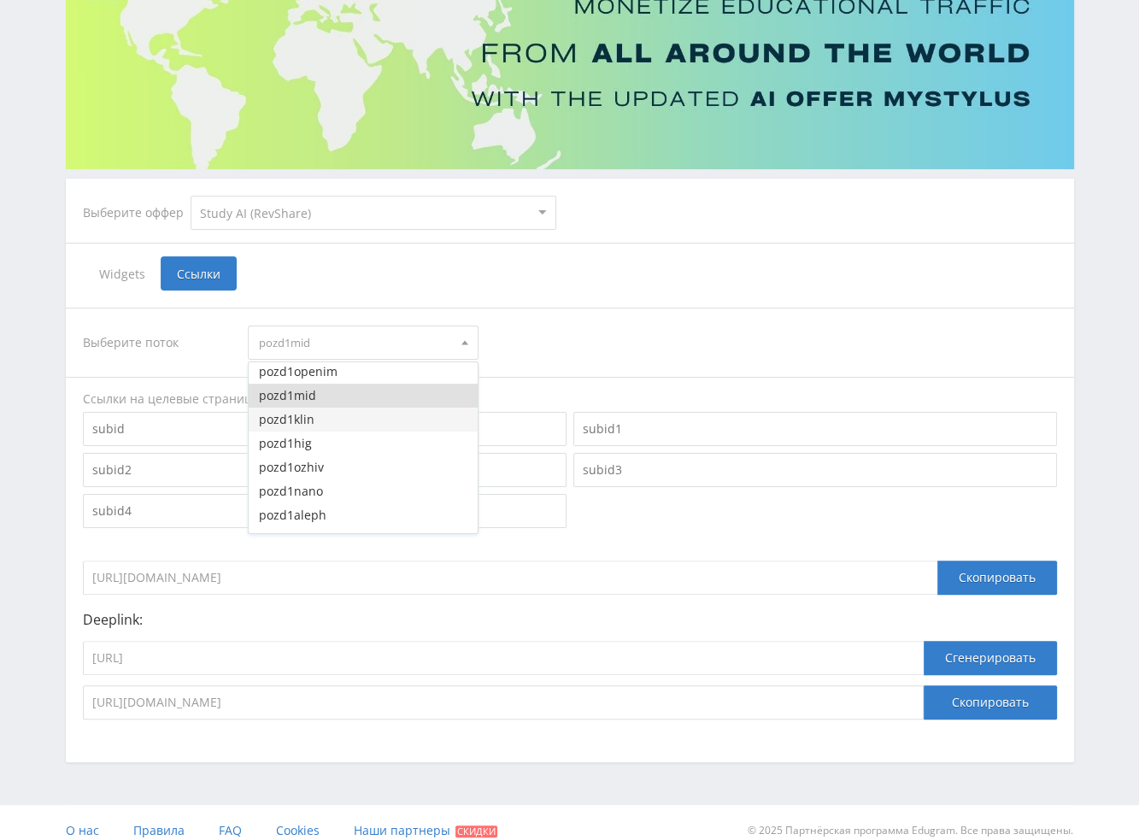
click at [297, 416] on button "pozd1klin" at bounding box center [363, 420] width 229 height 24
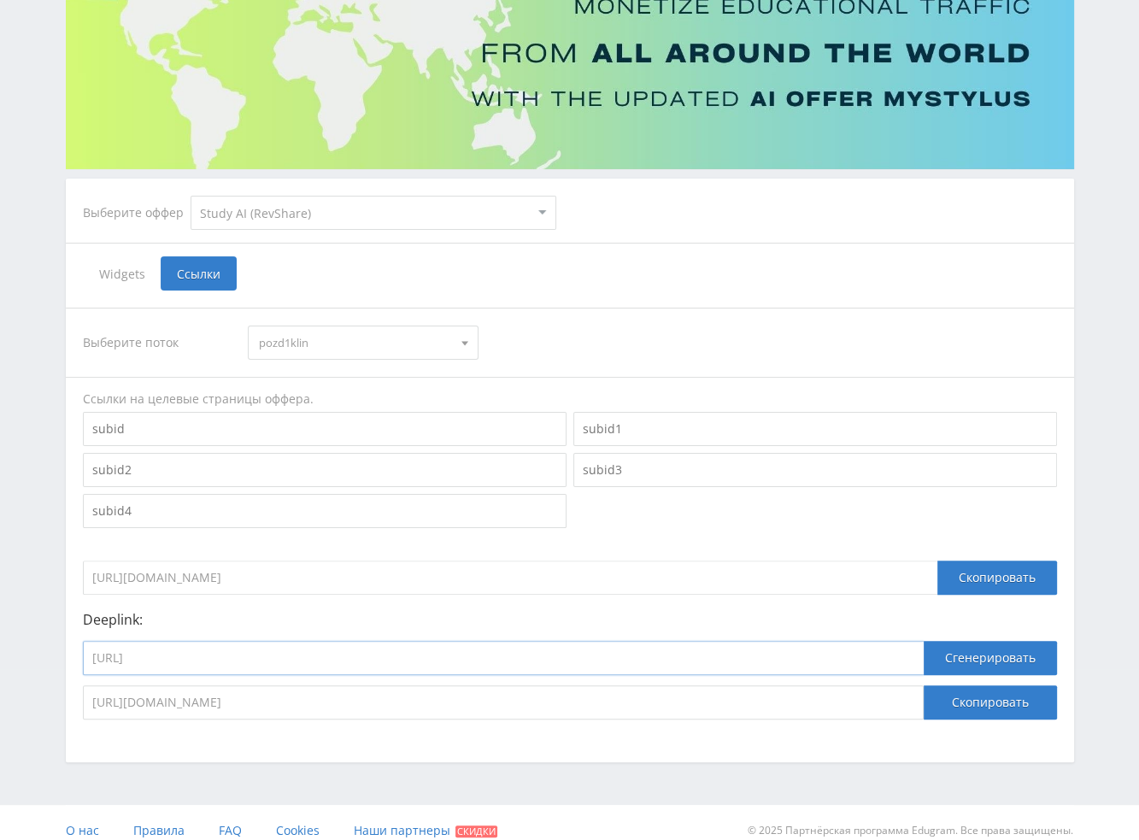
click at [311, 659] on input "[URL]" at bounding box center [503, 658] width 841 height 34
paste input "kling_2_1_master"
type input "[URL]"
click at [861, 656] on button "Сгенерировать" at bounding box center [990, 658] width 133 height 34
click at [861, 703] on button "Скопировать" at bounding box center [990, 703] width 133 height 34
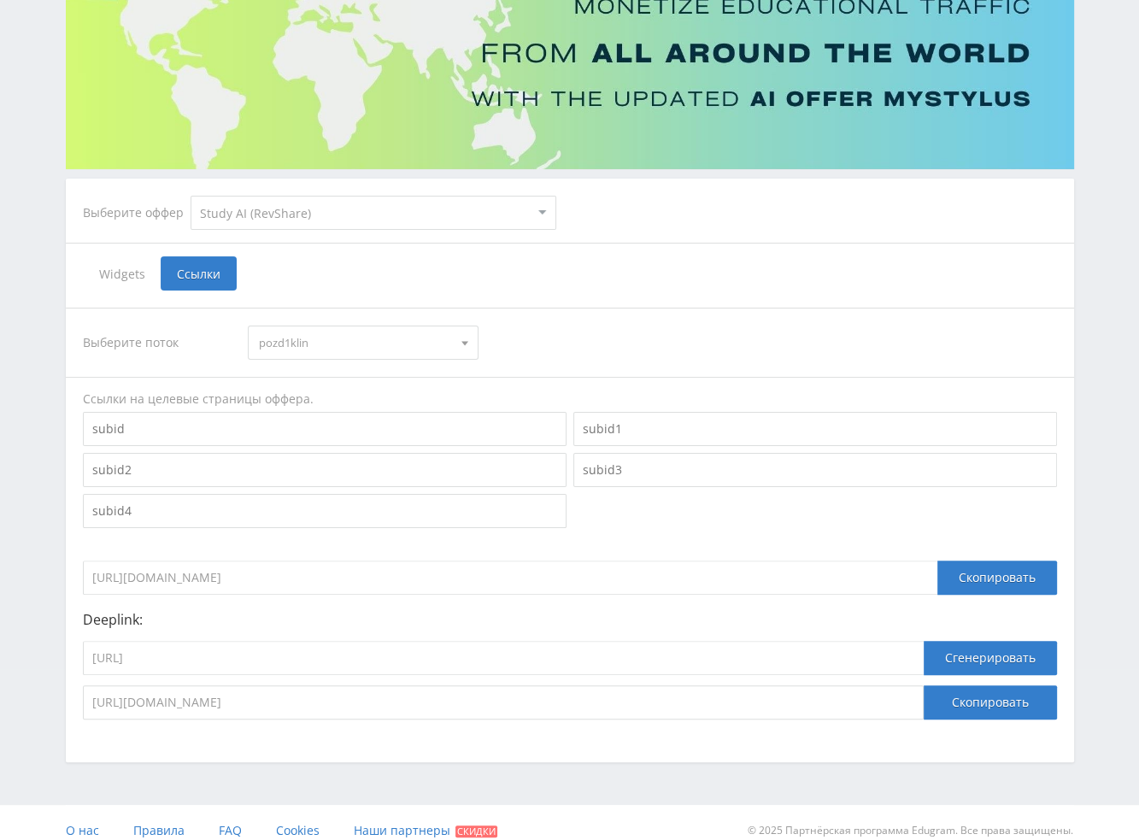
click at [292, 339] on span "pozd1klin" at bounding box center [355, 343] width 193 height 32
click at [309, 444] on button "pozd1hig" at bounding box center [363, 444] width 229 height 24
click at [264, 652] on input "[URL]" at bounding box center [503, 658] width 841 height 34
paste input "higgsfield_soul"
type input "[URL]"
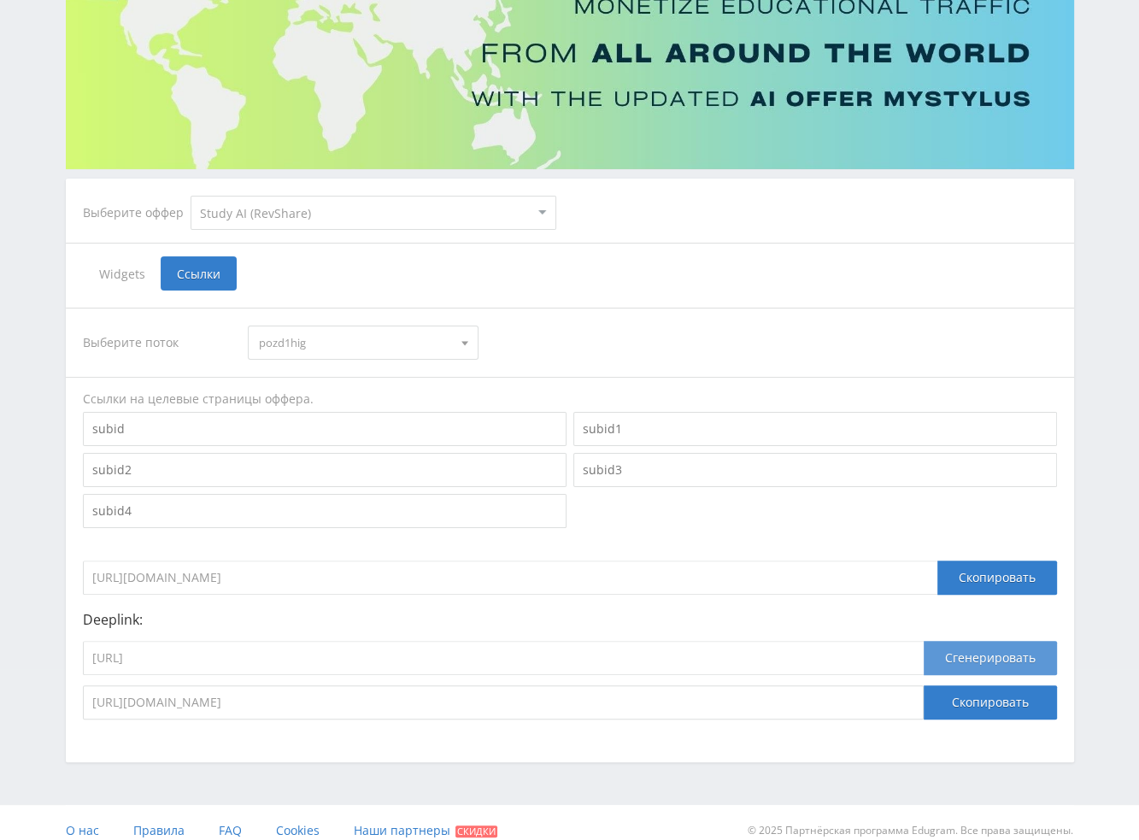
click at [861, 661] on button "Сгенерировать" at bounding box center [990, 658] width 133 height 34
click at [861, 707] on button "Скопировать" at bounding box center [990, 703] width 133 height 34
